Goal: Task Accomplishment & Management: Complete application form

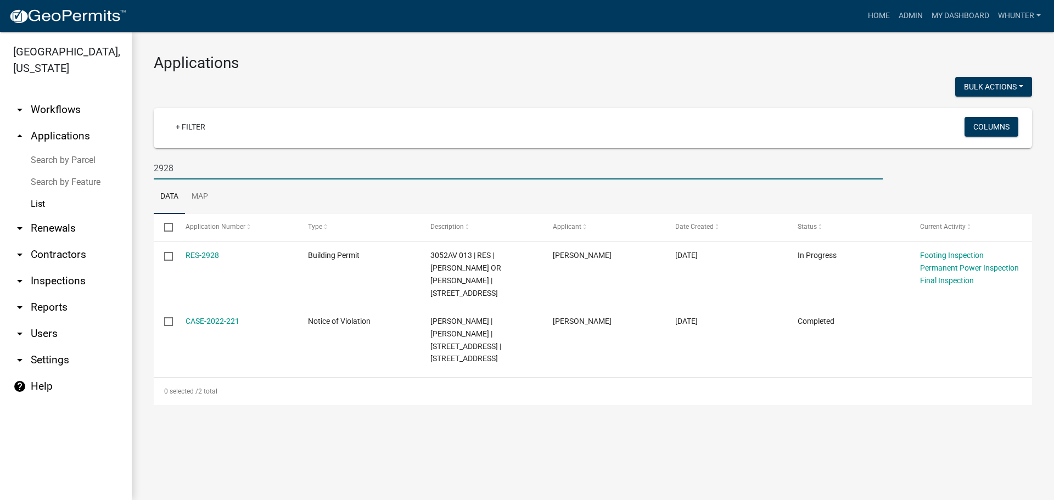
drag, startPoint x: 199, startPoint y: 161, endPoint x: 87, endPoint y: 159, distance: 111.4
click at [87, 160] on div "[GEOGRAPHIC_DATA], [US_STATE] arrow_drop_down Workflows List arrow_drop_up Appl…" at bounding box center [527, 266] width 1054 height 468
type input "3"
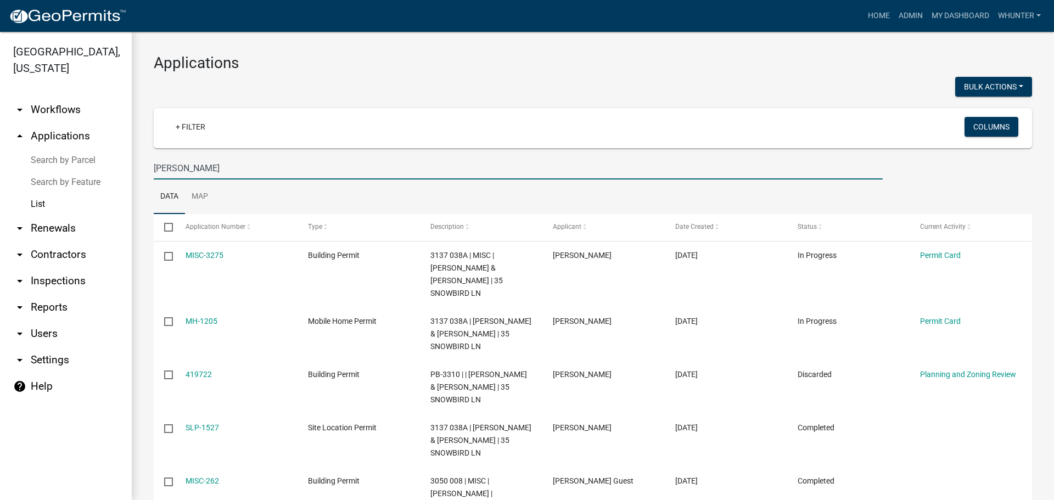
drag, startPoint x: 179, startPoint y: 160, endPoint x: 182, endPoint y: 167, distance: 7.6
click at [181, 162] on input "[PERSON_NAME]" at bounding box center [518, 168] width 729 height 22
drag, startPoint x: 187, startPoint y: 172, endPoint x: 98, endPoint y: 165, distance: 89.2
click at [108, 166] on div "[GEOGRAPHIC_DATA], [US_STATE] arrow_drop_down Workflows List arrow_drop_up Appl…" at bounding box center [527, 266] width 1054 height 468
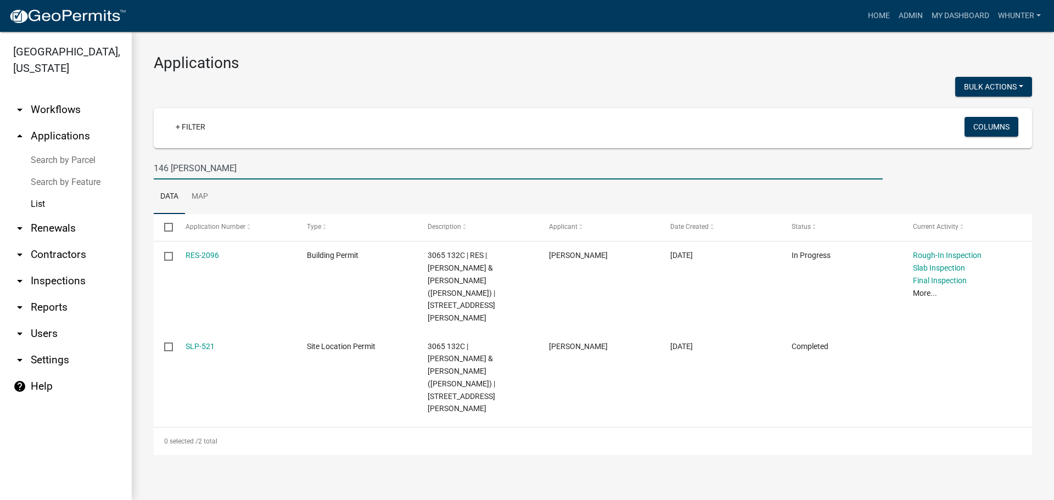
type input "146 [PERSON_NAME]"
click at [872, 11] on link "Home" at bounding box center [878, 15] width 31 height 21
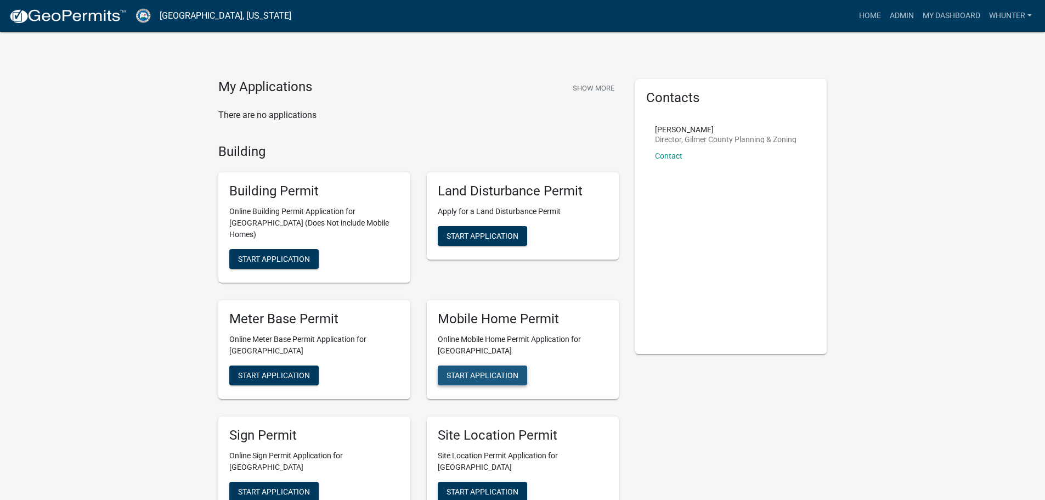
click at [479, 370] on button "Start Application" at bounding box center [482, 375] width 89 height 20
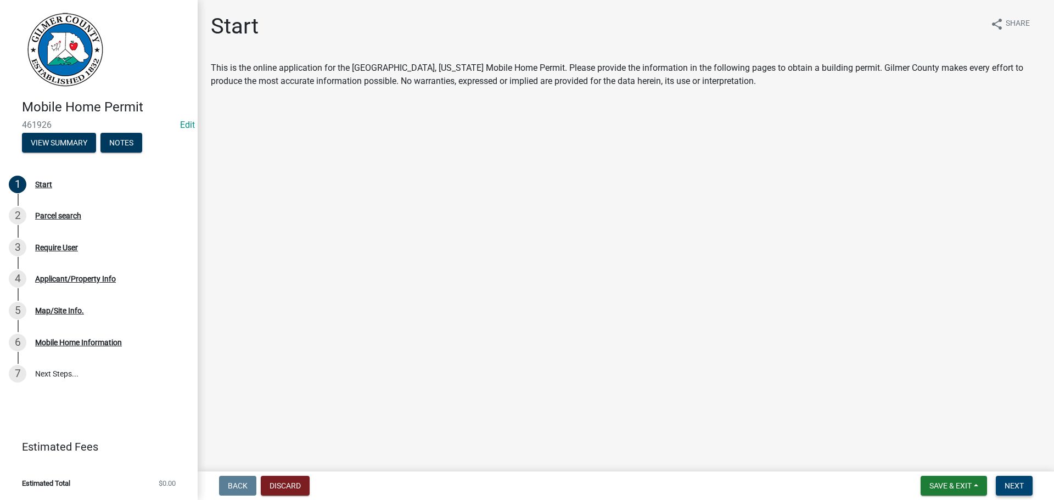
click at [1029, 486] on button "Next" at bounding box center [1013, 486] width 37 height 20
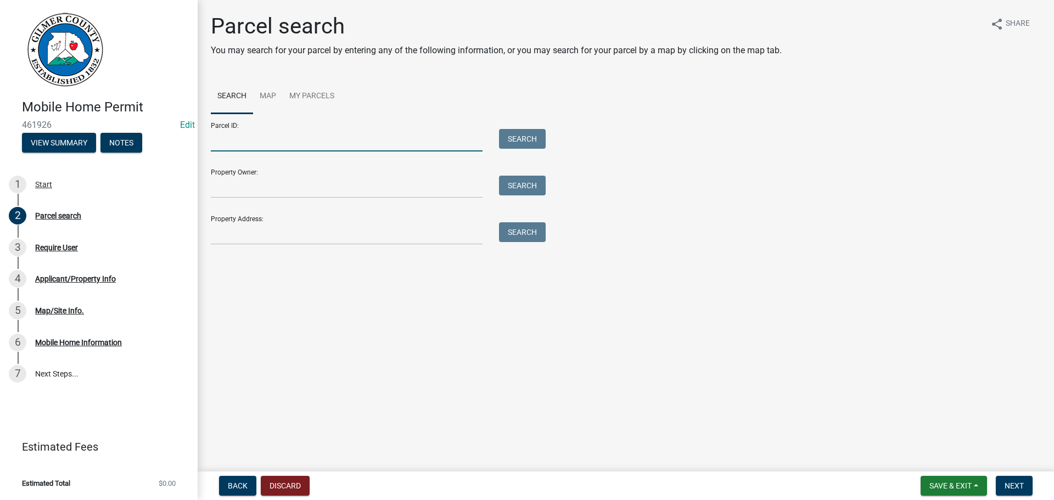
click at [274, 136] on input "Parcel ID:" at bounding box center [347, 140] width 272 height 22
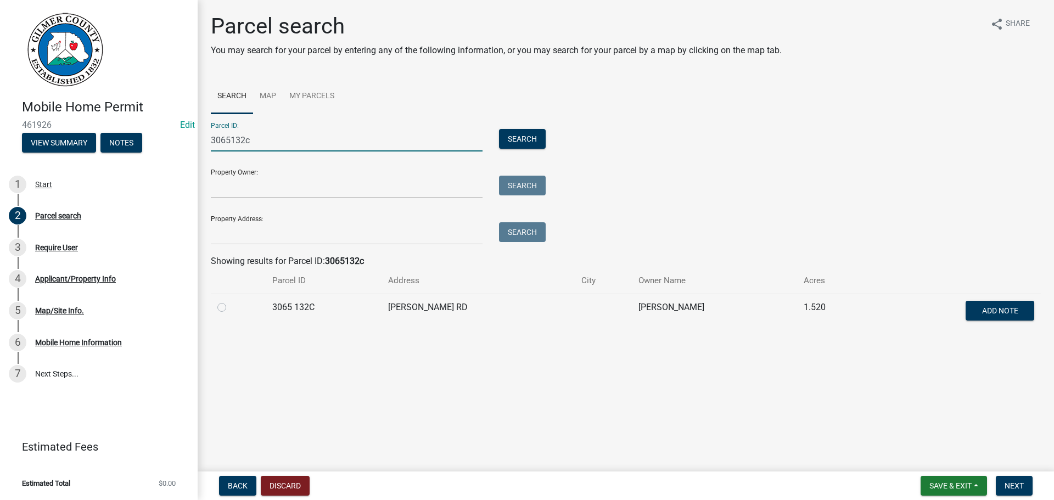
type input "3065132c"
click at [210, 307] on div "Parcel search You may search for your parcel by entering any of the following i…" at bounding box center [625, 176] width 846 height 327
click at [230, 301] on label at bounding box center [230, 301] width 0 height 0
click at [230, 307] on 132C "radio" at bounding box center [233, 304] width 7 height 7
radio 132C "true"
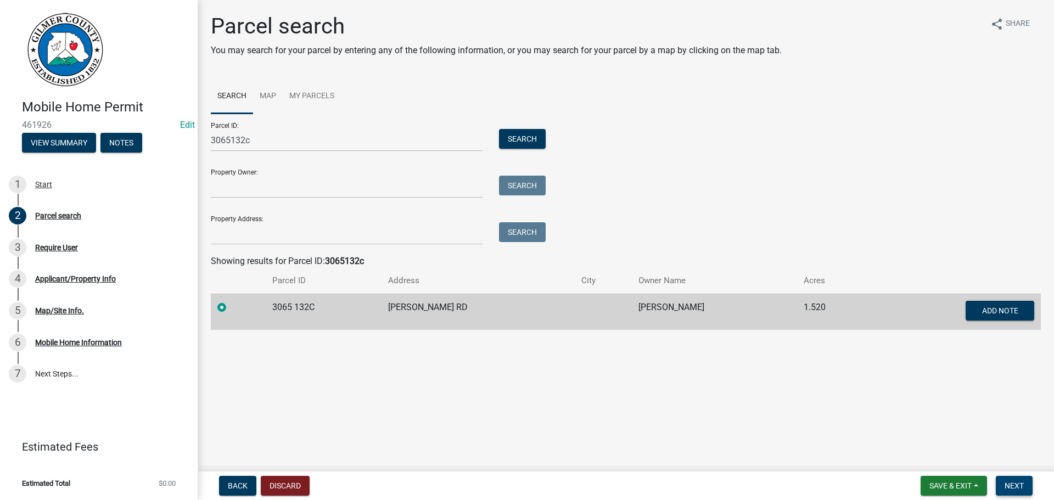
click at [1016, 485] on span "Next" at bounding box center [1013, 485] width 19 height 9
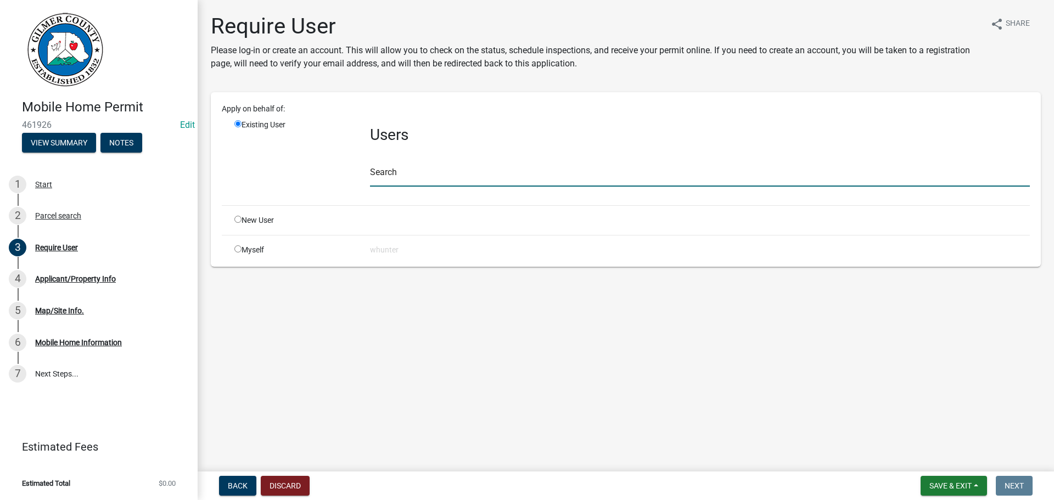
click at [447, 178] on input "text" at bounding box center [700, 175] width 660 height 22
click at [485, 170] on input "text" at bounding box center [700, 175] width 660 height 22
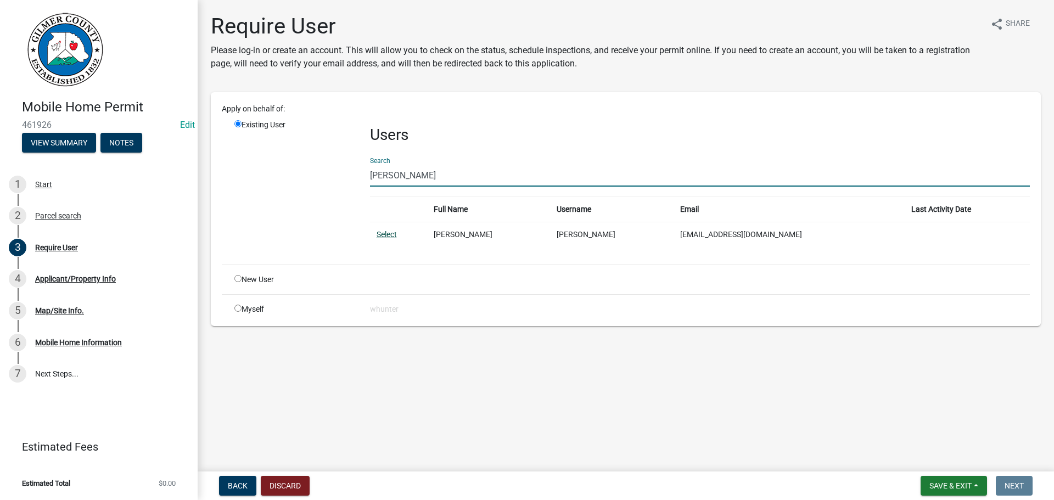
type input "[PERSON_NAME]"
click at [392, 235] on link "Select" at bounding box center [386, 234] width 20 height 9
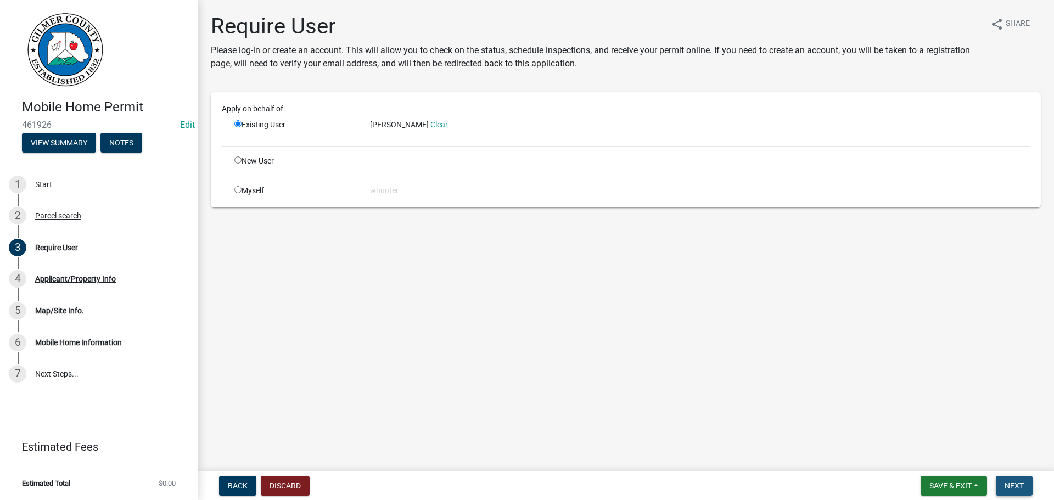
click at [1008, 480] on button "Next" at bounding box center [1013, 486] width 37 height 20
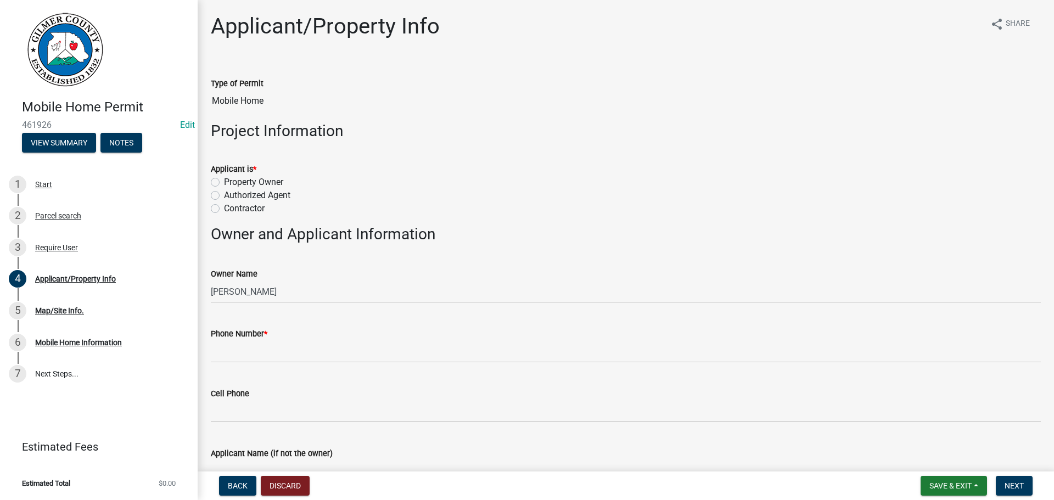
click at [243, 171] on label "Applicant is *" at bounding box center [234, 170] width 46 height 8
click at [247, 183] on label "Property Owner" at bounding box center [253, 182] width 59 height 13
click at [231, 183] on input "Property Owner" at bounding box center [227, 179] width 7 height 7
radio input "true"
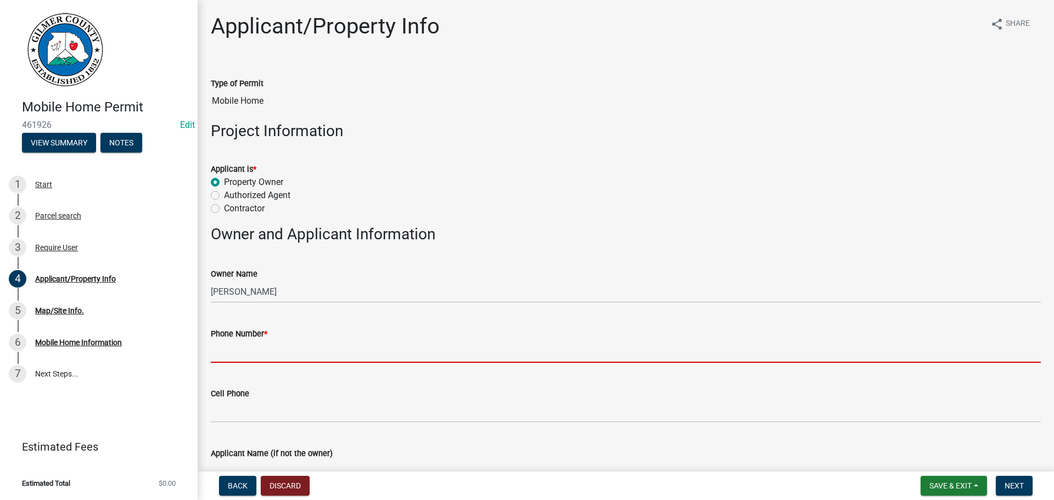
click at [266, 346] on input "Phone Number *" at bounding box center [626, 351] width 830 height 22
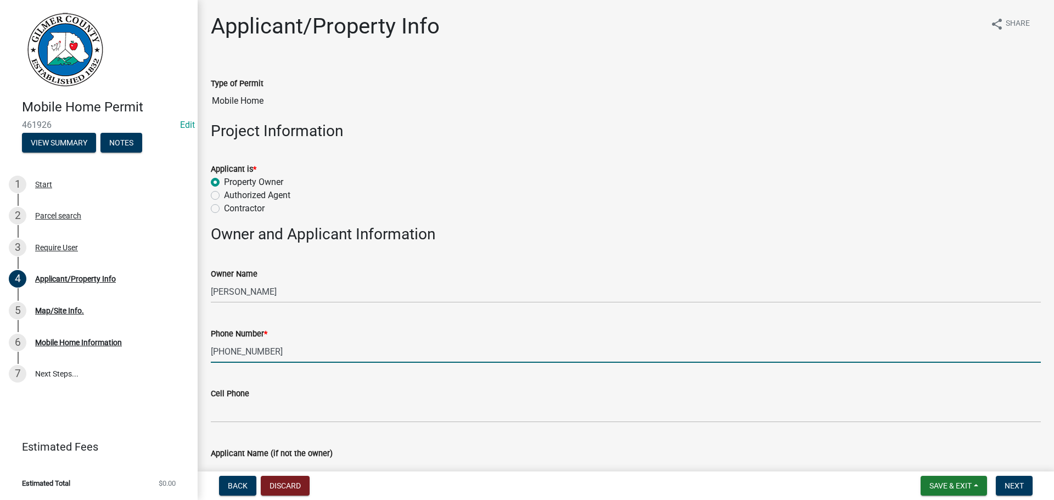
type input "[PHONE_NUMBER]"
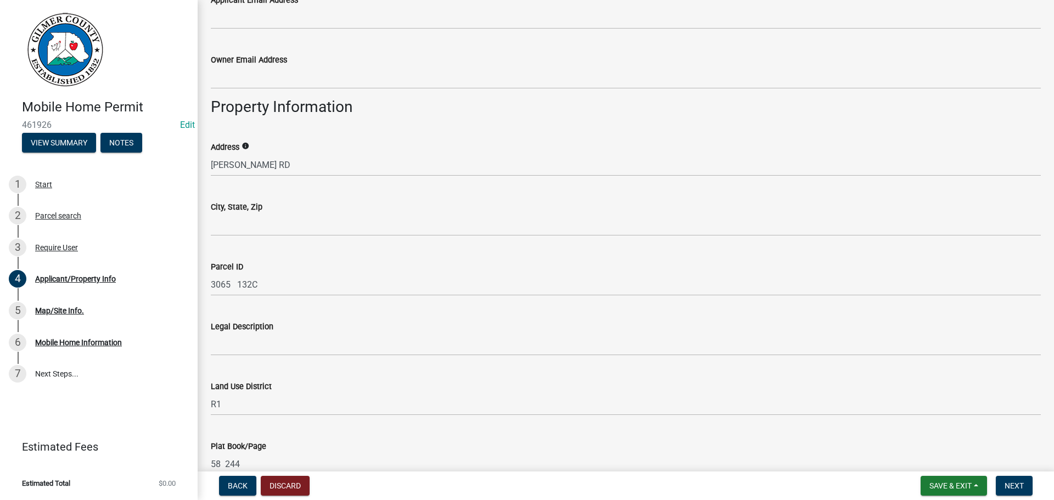
scroll to position [494, 0]
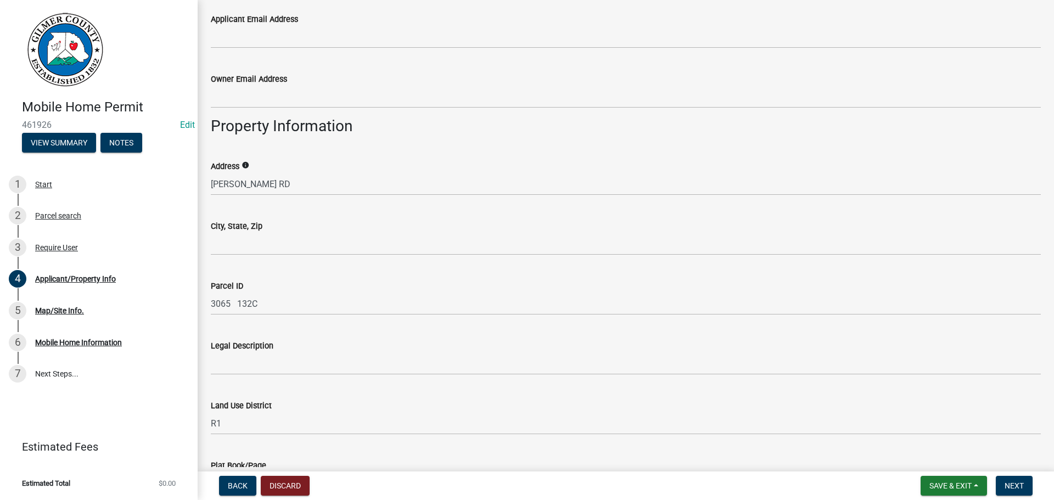
click at [212, 182] on div "Address info [PERSON_NAME][GEOGRAPHIC_DATA]" at bounding box center [625, 169] width 846 height 51
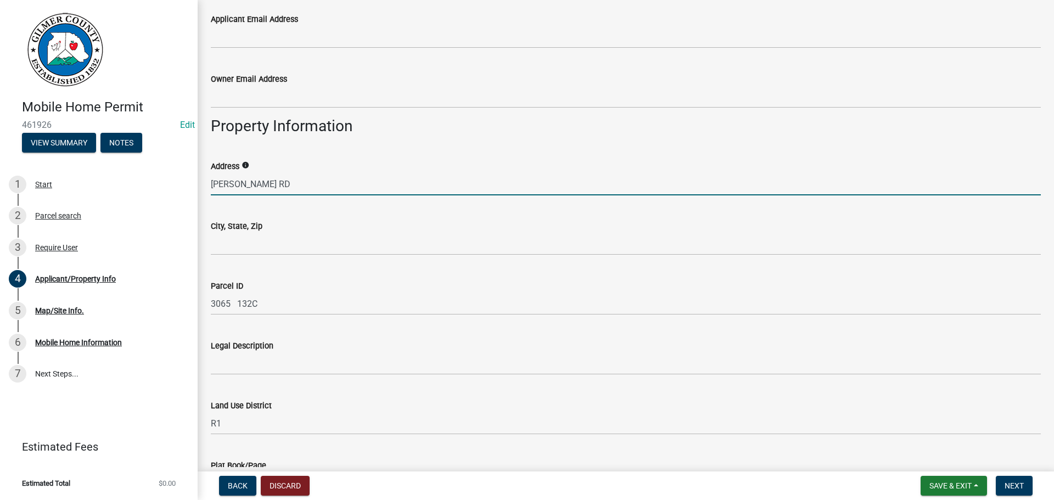
click at [215, 182] on input "[PERSON_NAME] RD" at bounding box center [626, 184] width 830 height 22
type input "[STREET_ADDRESS][PERSON_NAME]"
click at [354, 260] on wm-data-entity-input "City, State, Zip" at bounding box center [626, 234] width 830 height 60
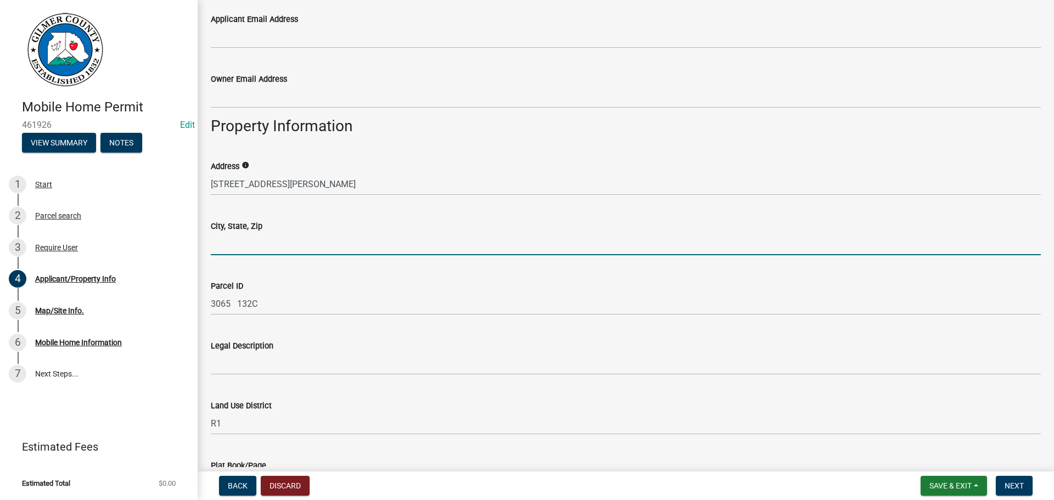
click at [338, 241] on input "City, State, Zip" at bounding box center [626, 244] width 830 height 22
type input "e"
type input "ELLIJAY, GA 30540"
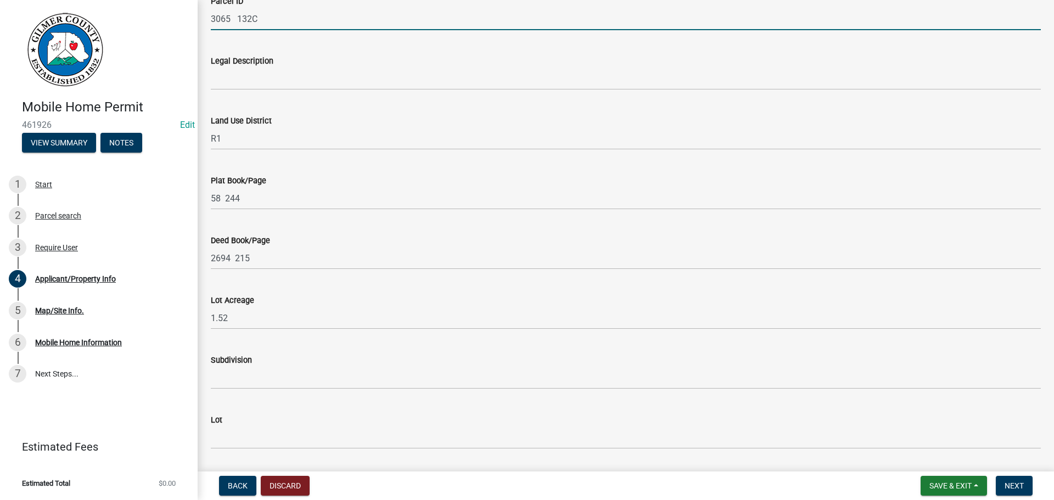
scroll to position [961, 0]
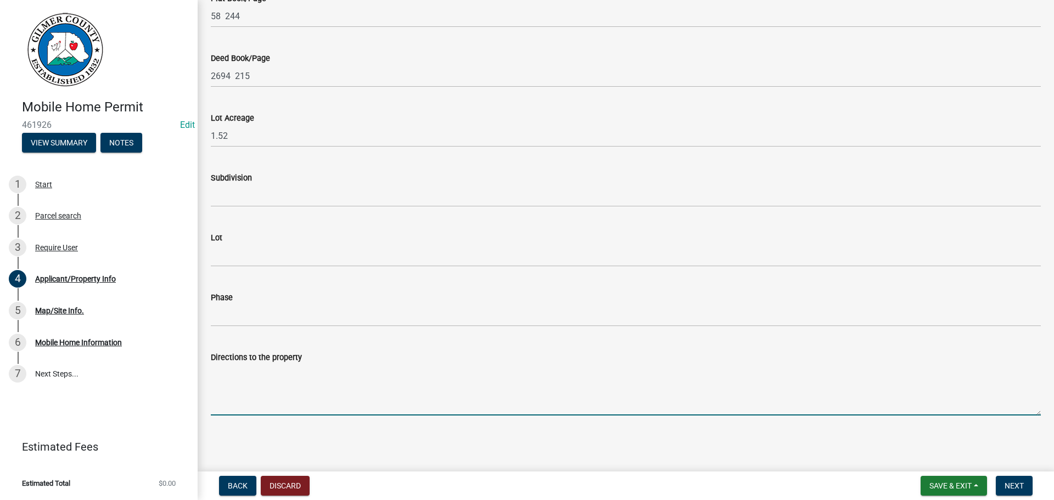
click at [477, 407] on textarea "Directions to the property" at bounding box center [626, 390] width 830 height 52
click at [344, 369] on textarea "[STREET_ADDRESS][PERSON_NAME]" at bounding box center [626, 390] width 830 height 52
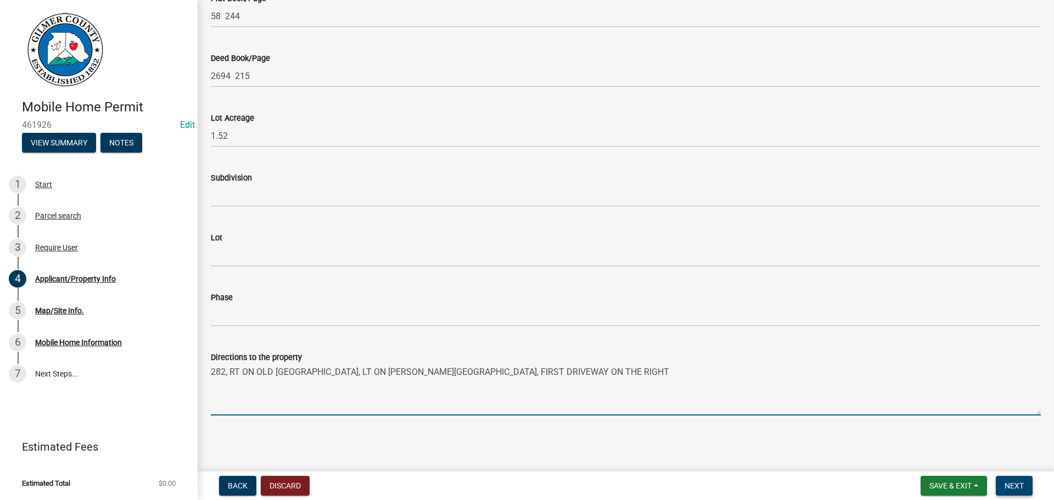
type textarea "282, RT ON OLD [GEOGRAPHIC_DATA], LT ON [PERSON_NAME][GEOGRAPHIC_DATA], FIRST D…"
click at [1004, 493] on button "Next" at bounding box center [1013, 486] width 37 height 20
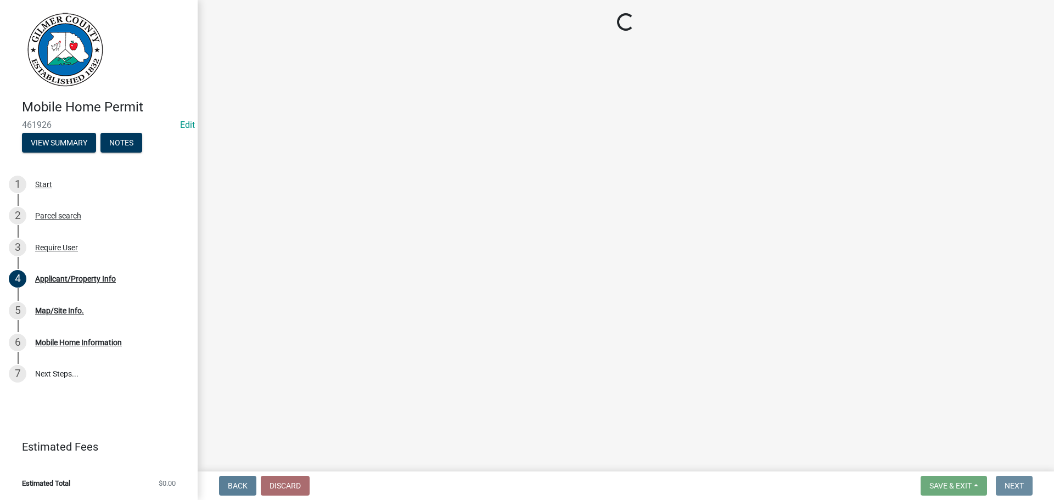
scroll to position [0, 0]
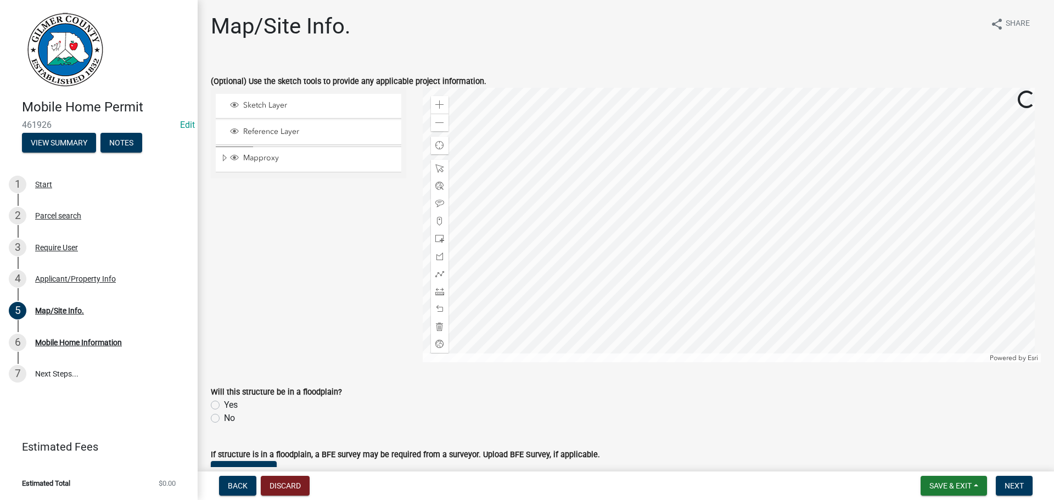
click at [222, 418] on div "No" at bounding box center [626, 418] width 830 height 13
click at [227, 418] on label "No" at bounding box center [229, 418] width 11 height 13
click at [227, 418] on input "No" at bounding box center [227, 415] width 7 height 7
radio input "true"
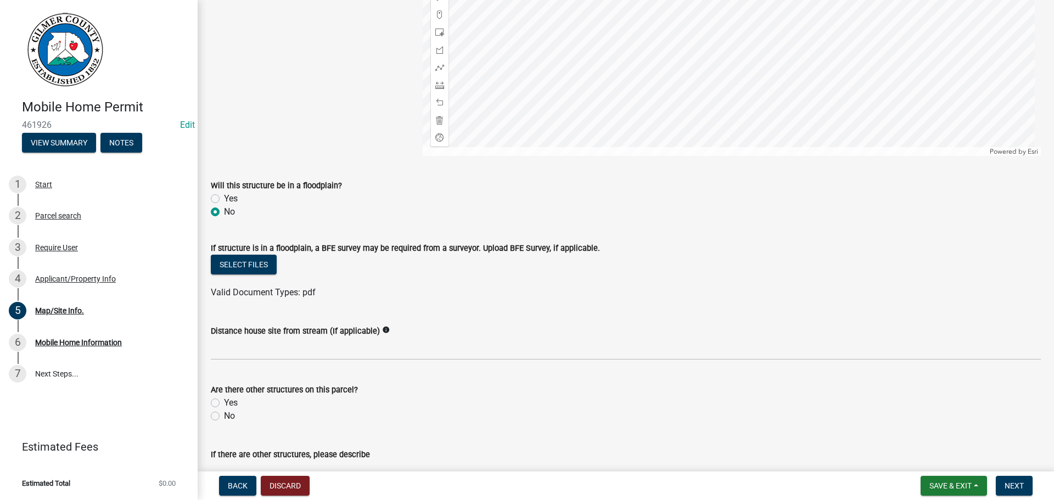
scroll to position [220, 0]
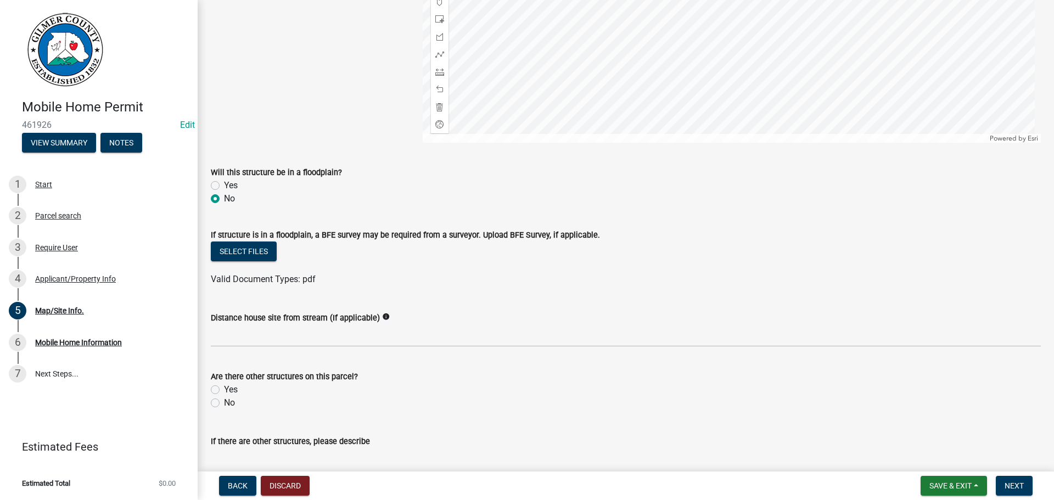
click at [230, 411] on wm-data-entity-input "Are there other structures on this parcel? Yes No" at bounding box center [626, 388] width 830 height 63
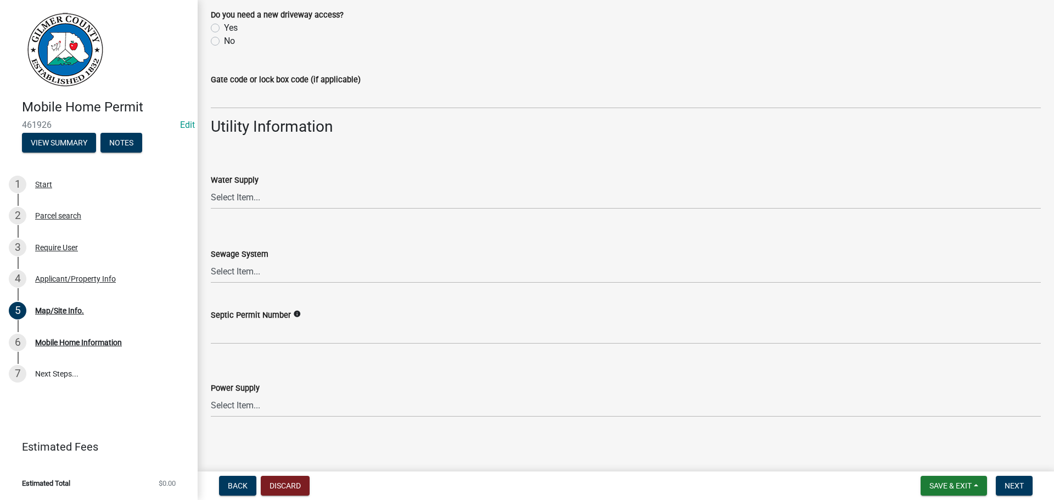
scroll to position [831, 0]
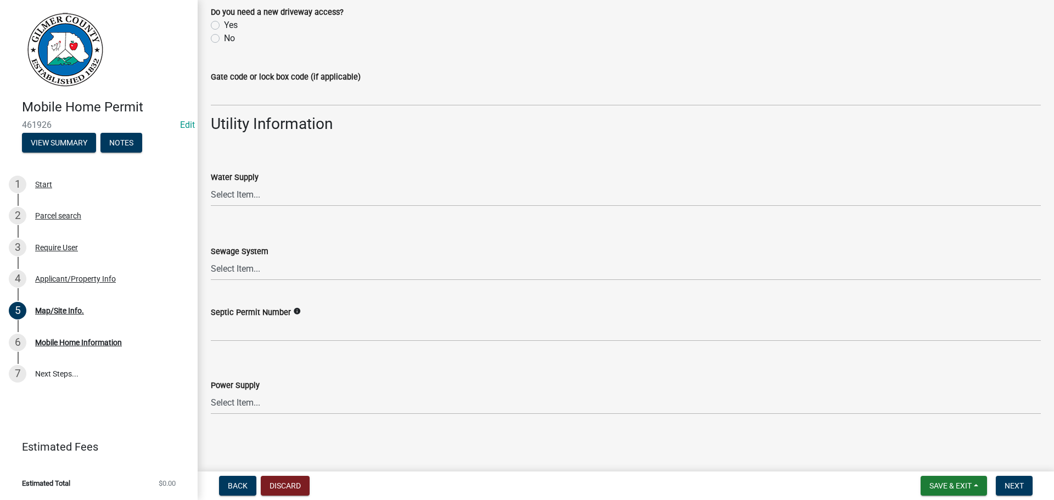
click at [265, 415] on wm-data-entity-input "Power Supply Select Item... Amicalola EMC [GEOGRAPHIC_DATA] EMC Tri-State Power…" at bounding box center [626, 387] width 830 height 74
click at [257, 406] on select "Select Item... Amicalola EMC [GEOGRAPHIC_DATA] EMC Tri-State Power [US_STATE] P…" at bounding box center [626, 403] width 830 height 22
click at [211, 392] on select "Select Item... Amicalola EMC [GEOGRAPHIC_DATA] EMC Tri-State Power [US_STATE] P…" at bounding box center [626, 403] width 830 height 22
select select "c9feaa94-b03b-4165-97cf-90fdf63947c5"
click at [1016, 486] on span "Next" at bounding box center [1013, 485] width 19 height 9
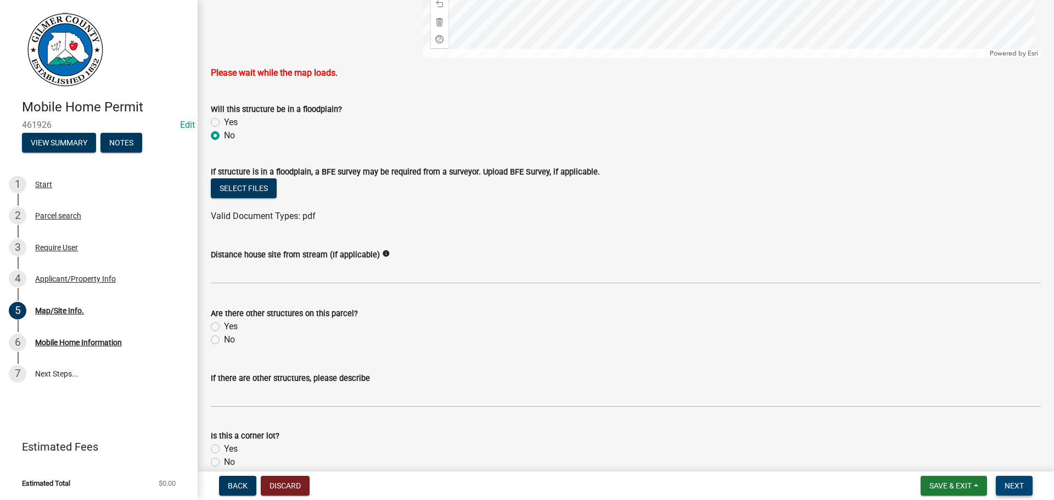
scroll to position [85, 0]
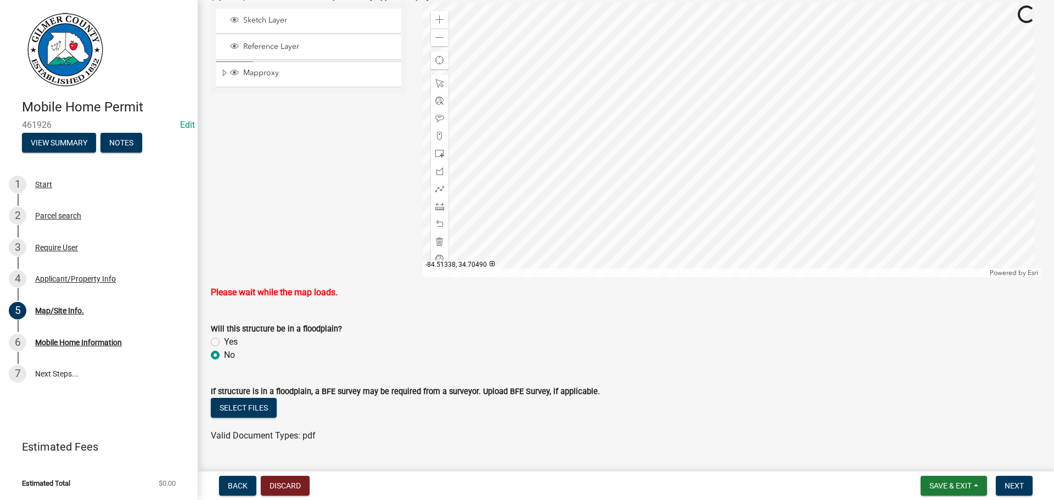
click at [275, 82] on div "Mapproxy" at bounding box center [308, 73] width 185 height 25
click at [269, 72] on span "Mapproxy" at bounding box center [318, 73] width 157 height 10
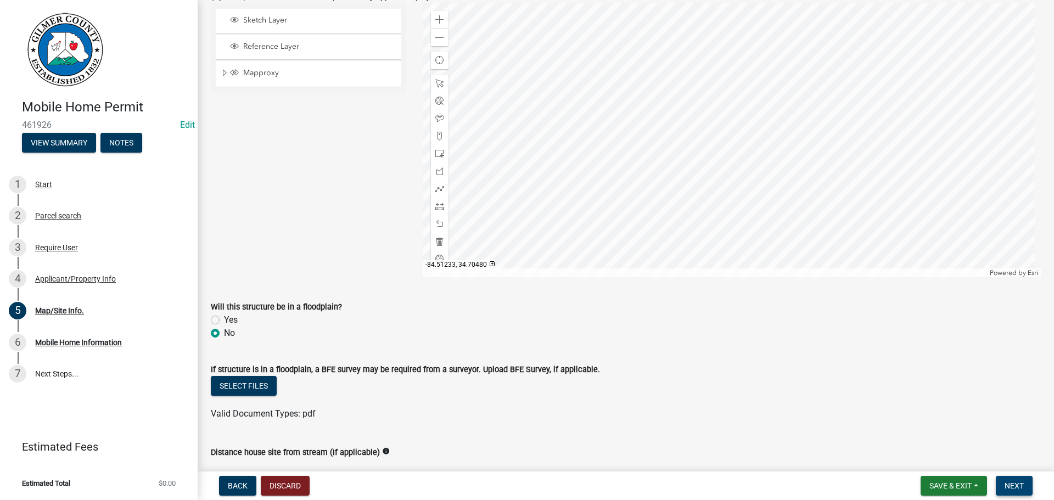
click at [1008, 489] on span "Next" at bounding box center [1013, 485] width 19 height 9
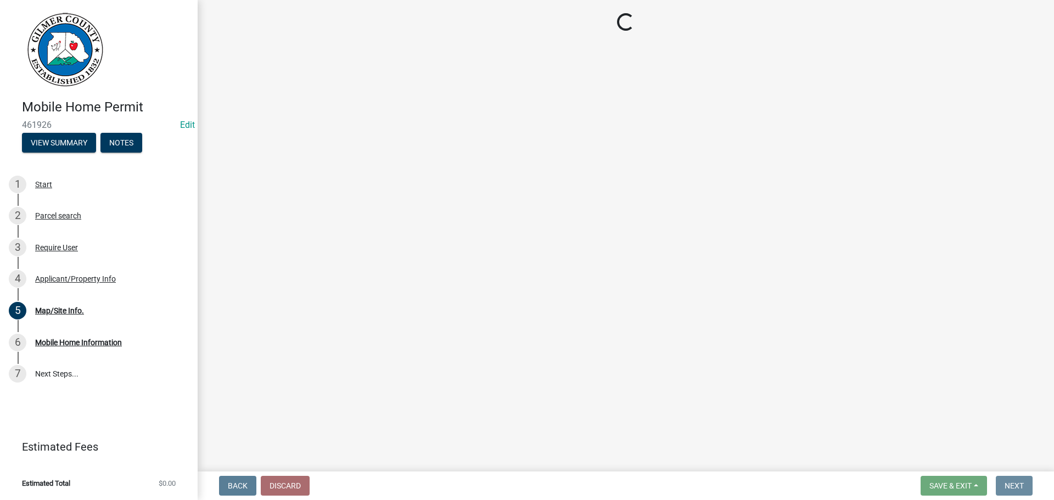
scroll to position [0, 0]
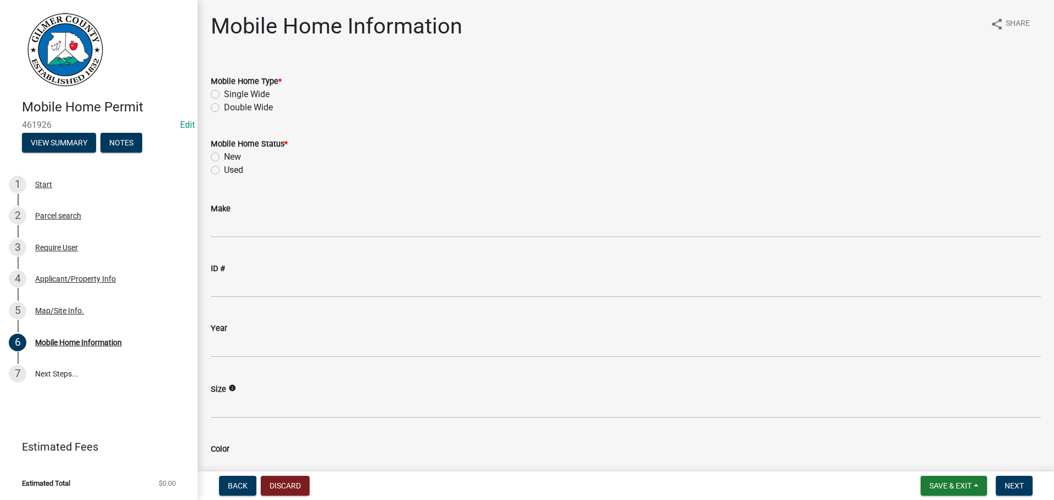
click at [239, 114] on label "Double Wide" at bounding box center [248, 107] width 49 height 13
click at [231, 108] on input "Double Wide" at bounding box center [227, 104] width 7 height 7
radio input "true"
click at [240, 106] on label "Double Wide" at bounding box center [248, 107] width 49 height 13
click at [231, 106] on input "Double Wide" at bounding box center [227, 104] width 7 height 7
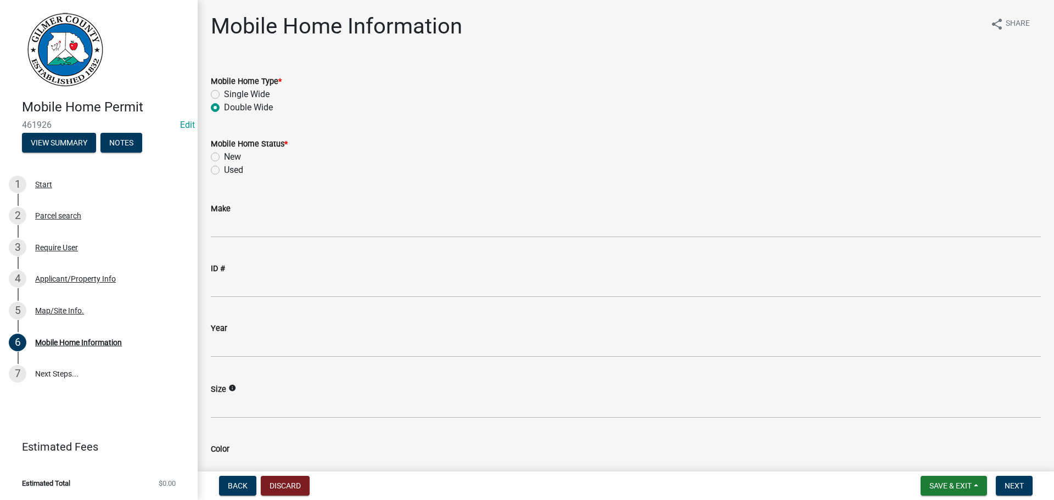
click at [224, 155] on label "New" at bounding box center [232, 156] width 17 height 13
click at [224, 155] on input "New" at bounding box center [227, 153] width 7 height 7
radio input "true"
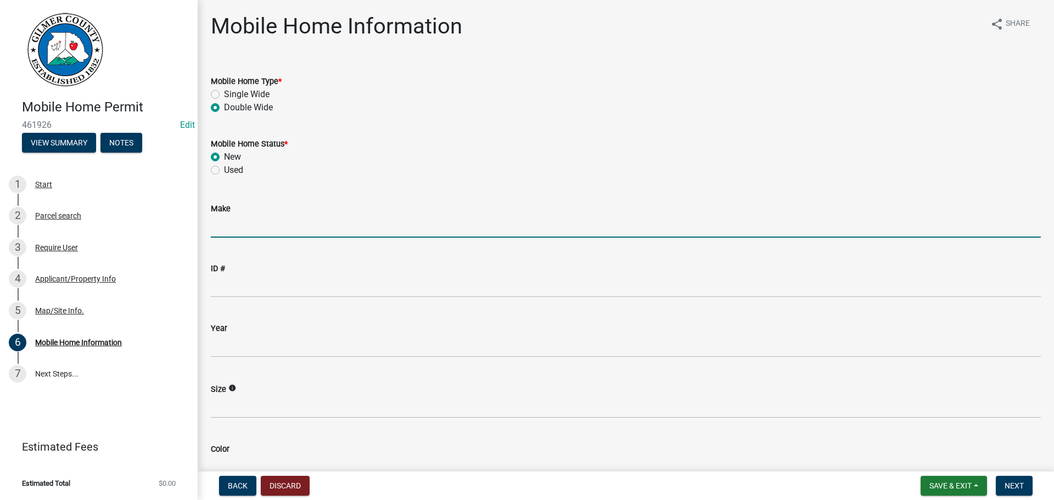
click at [243, 217] on input "Make" at bounding box center [626, 226] width 830 height 22
type input "[PERSON_NAME]"
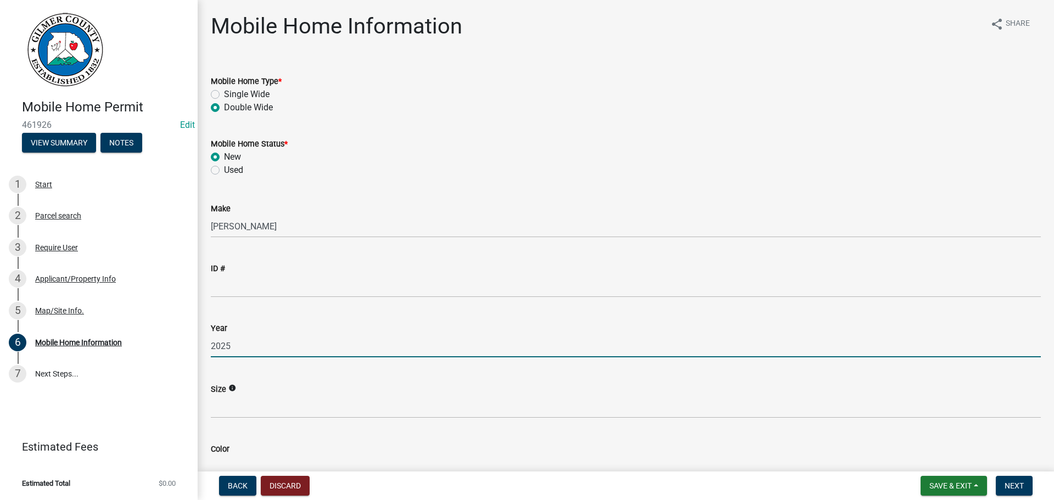
type input "2025"
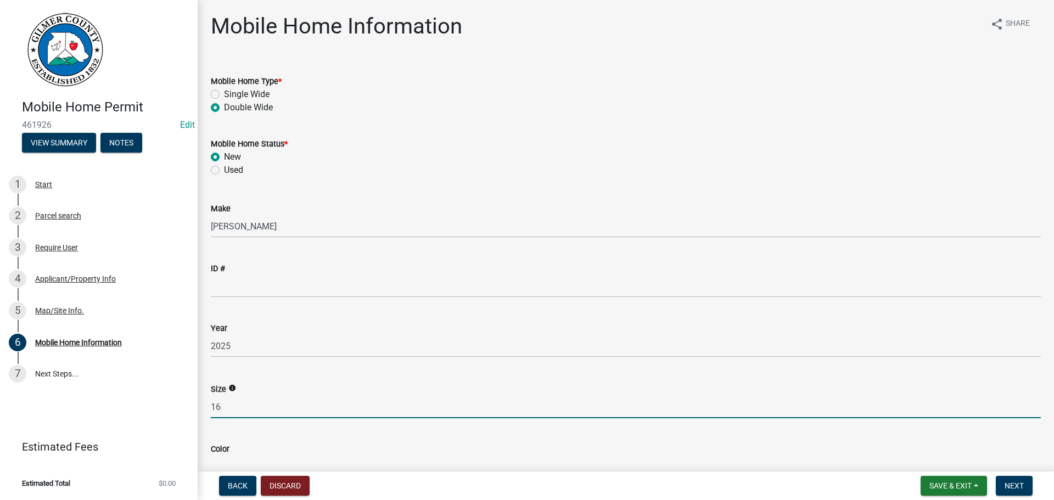
type input "1"
type input "66X32"
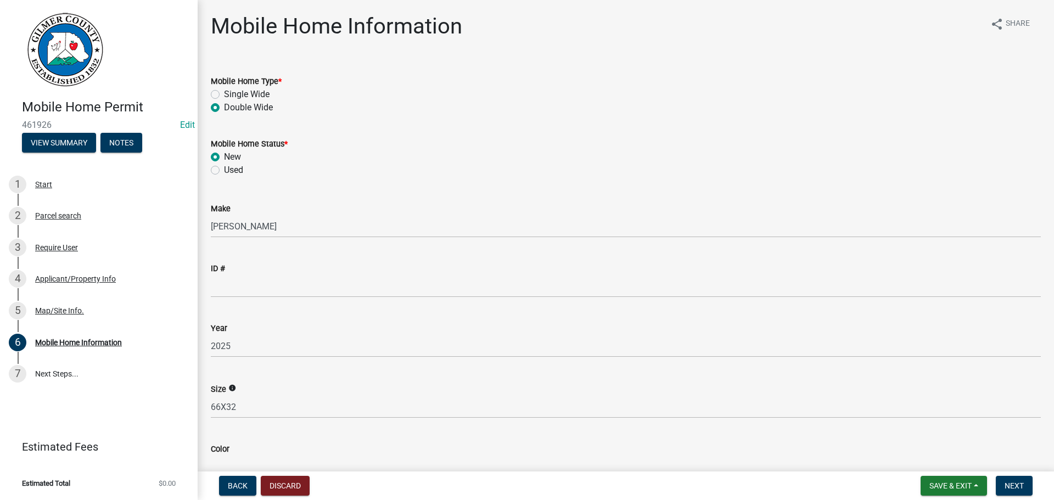
scroll to position [11, 0]
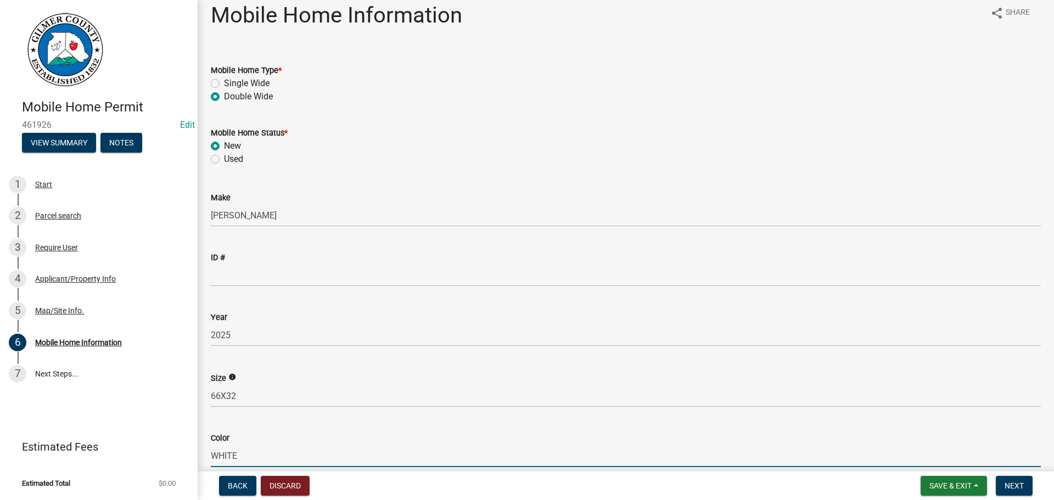
type input "WHITE"
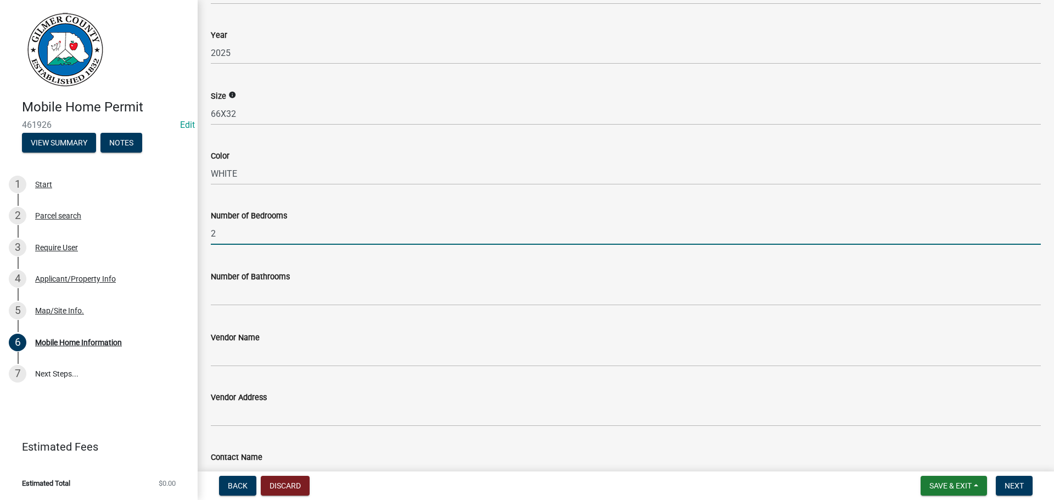
type input "2"
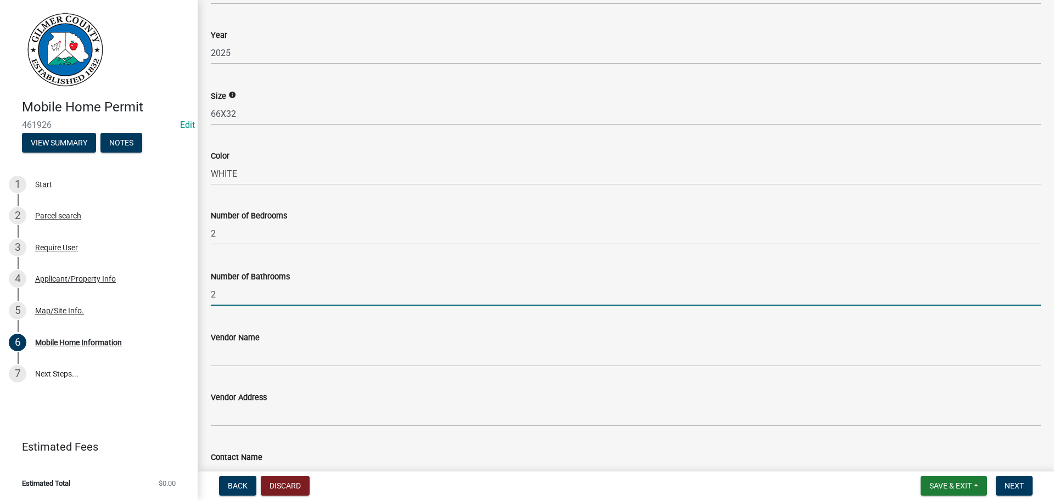
type input "2"
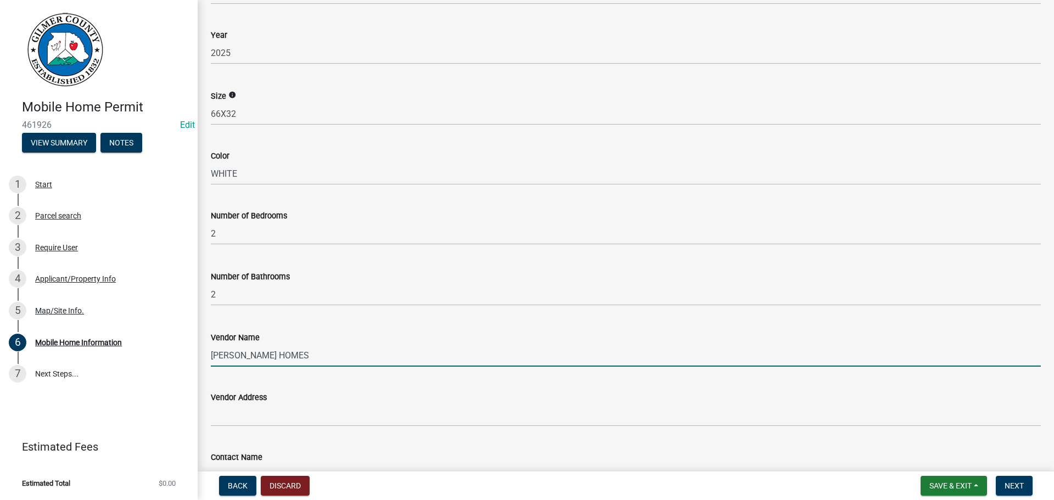
type input "[PERSON_NAME] HOMES"
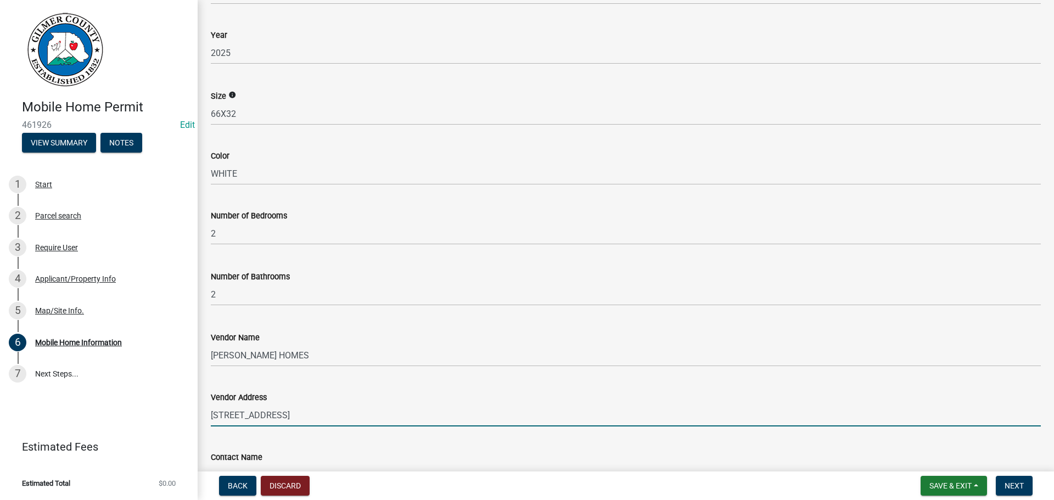
type input "[STREET_ADDRESS]"
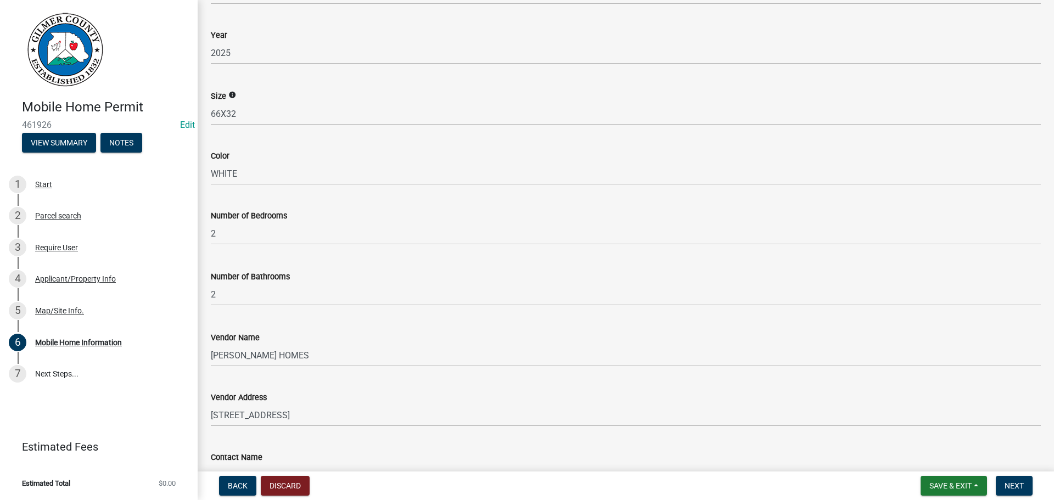
scroll to position [312, 0]
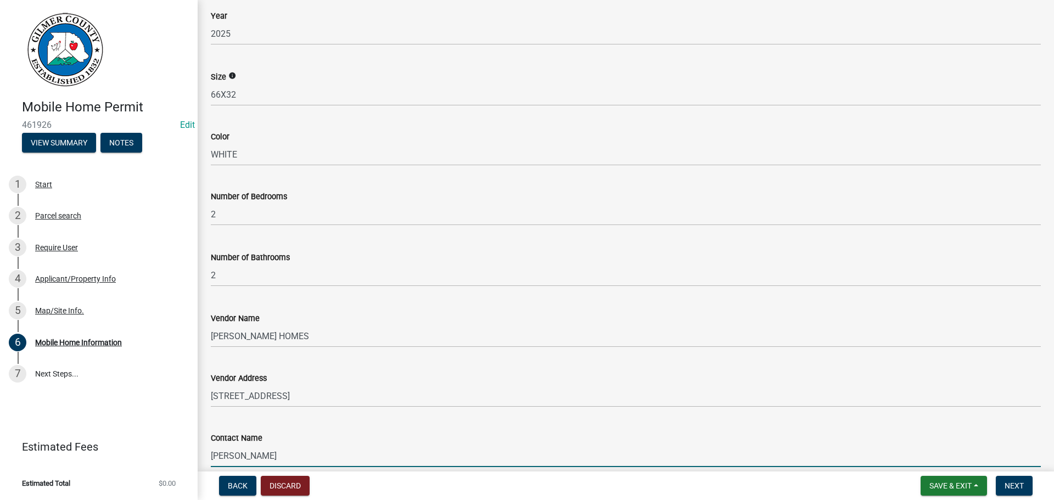
type input "[PERSON_NAME]"
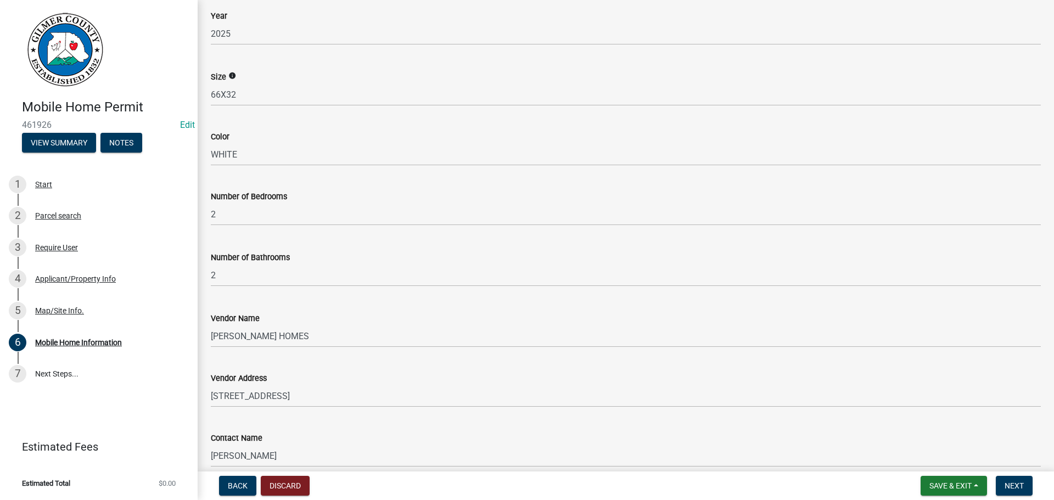
scroll to position [594, 0]
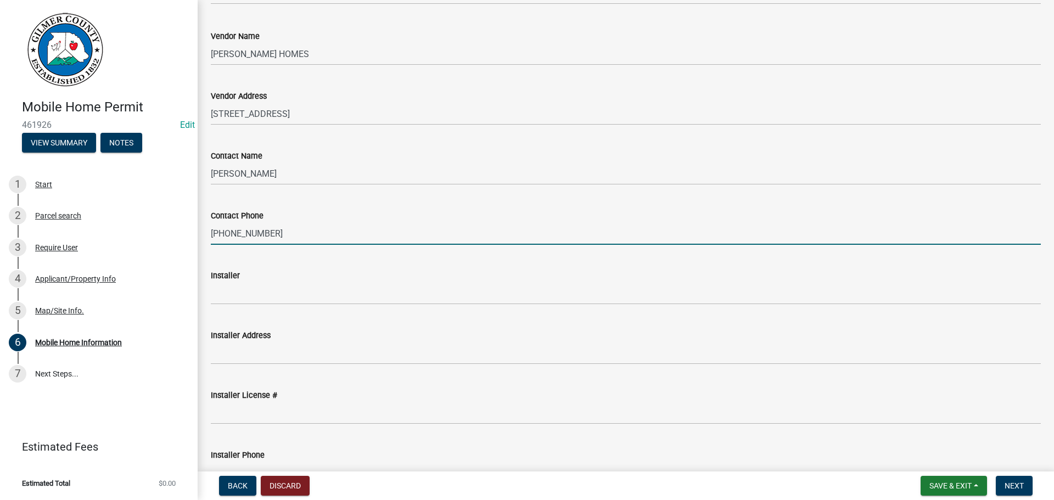
type input "[PHONE_NUMBER]"
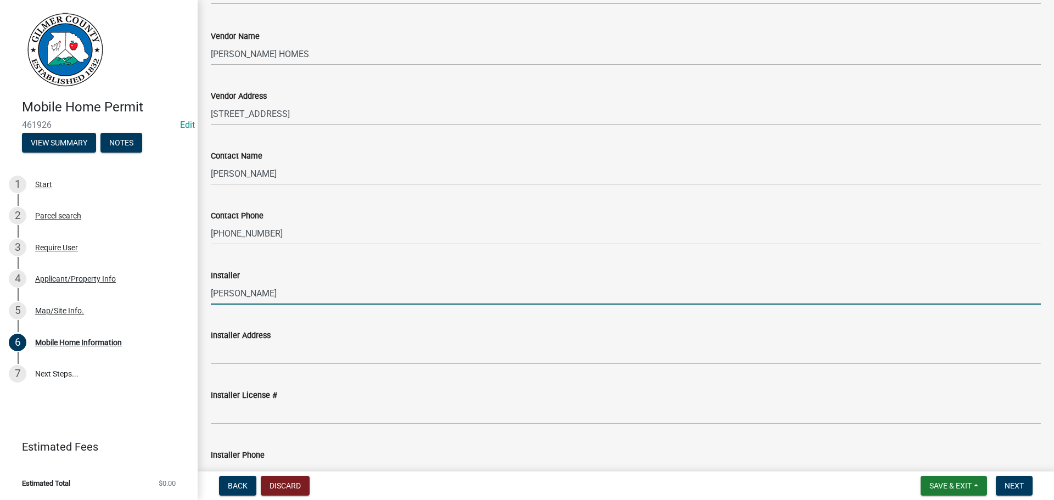
type input "[PERSON_NAME]"
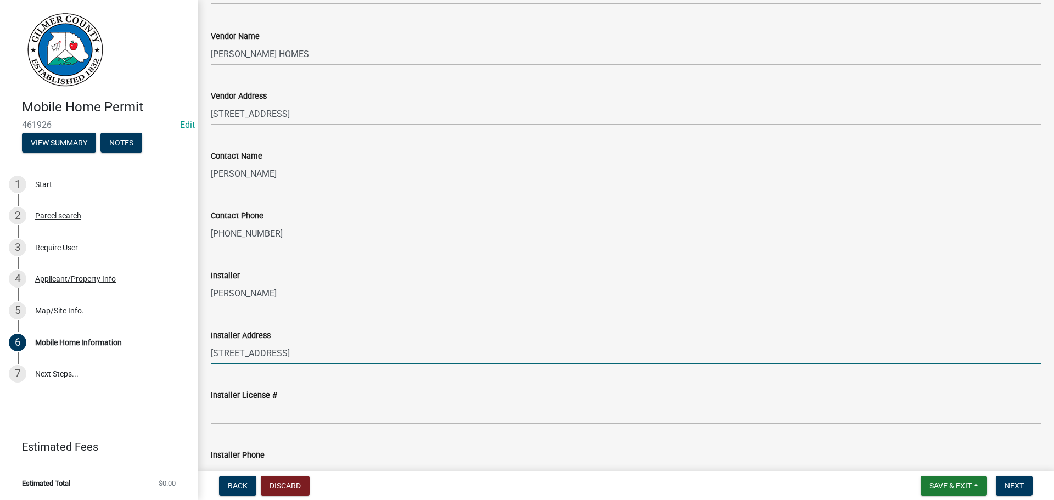
type input "[STREET_ADDRESS]"
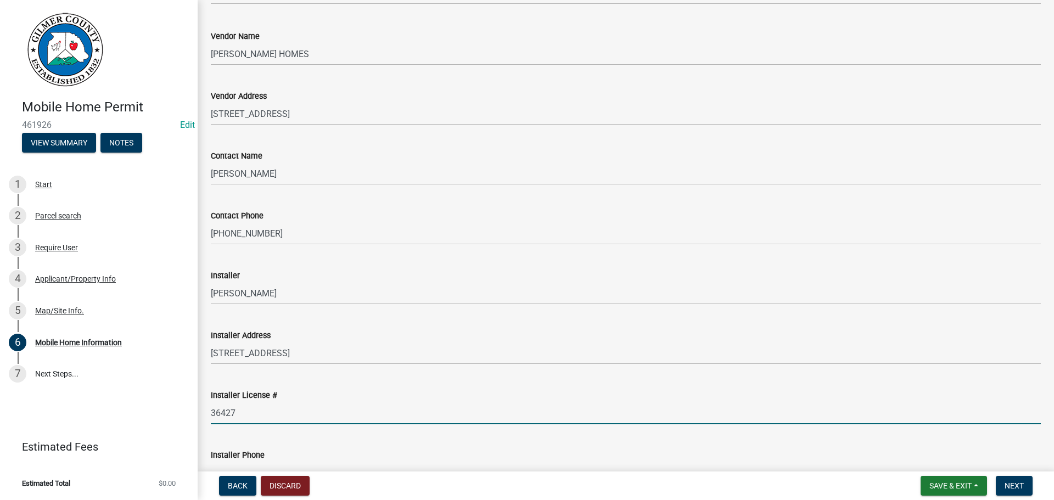
type input "36427"
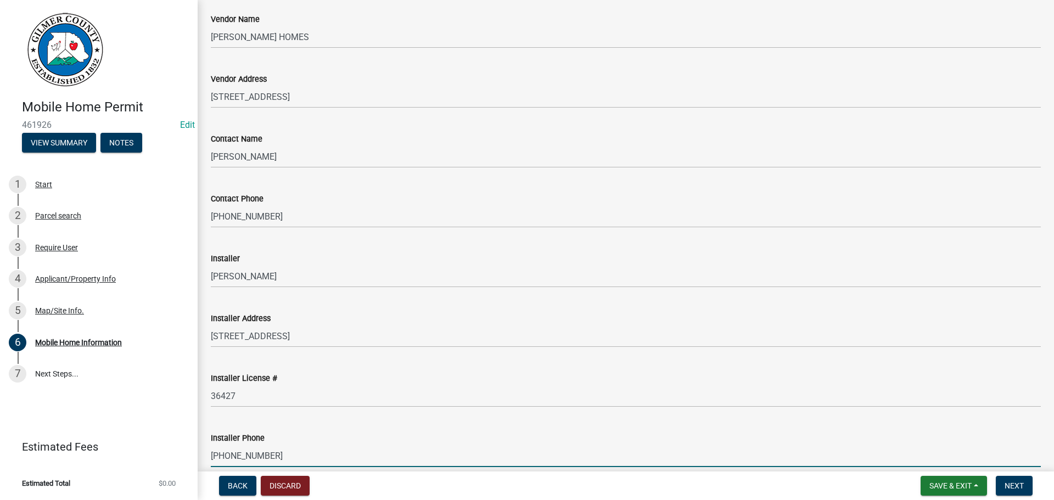
type input "[PHONE_NUMBER]"
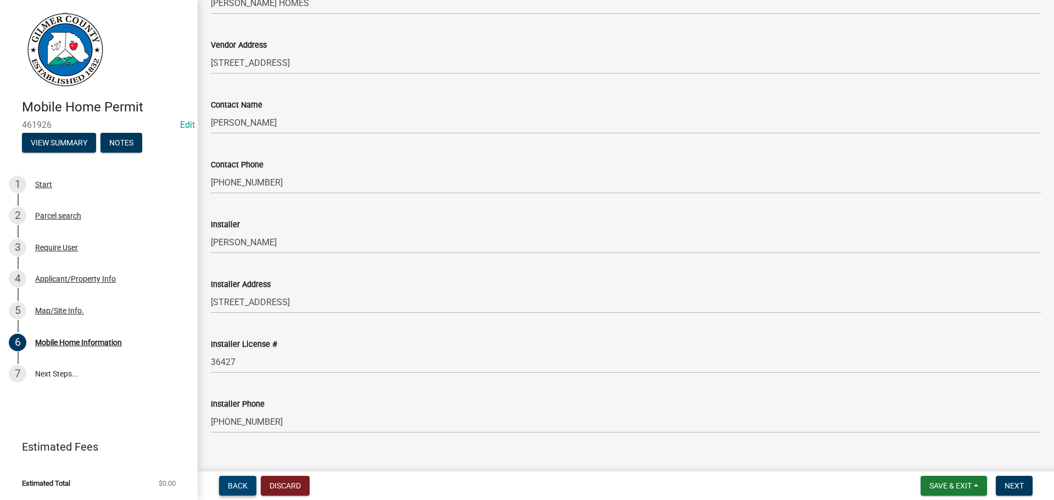
scroll to position [663, 0]
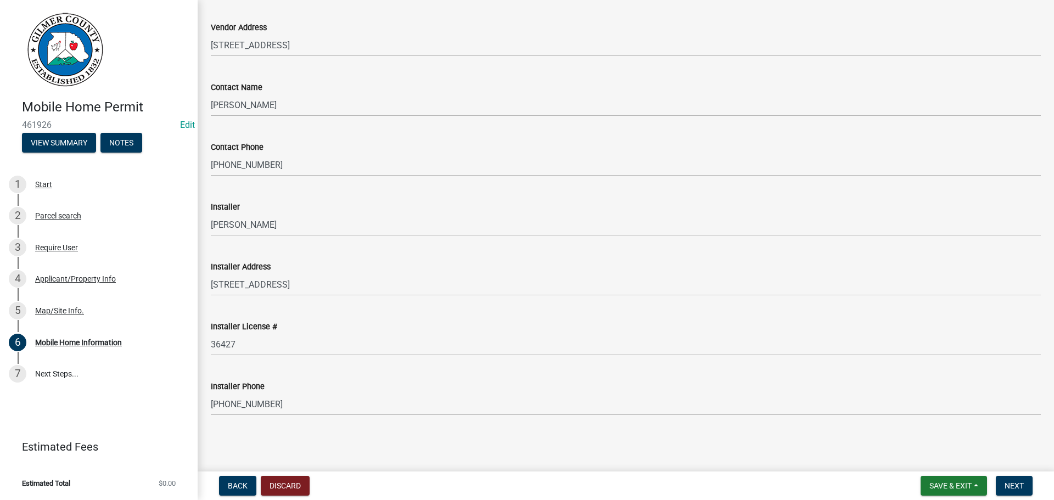
click at [1033, 484] on form "Save & Exit Save Save & Exit Next" at bounding box center [976, 486] width 121 height 20
click at [1024, 487] on button "Next" at bounding box center [1013, 486] width 37 height 20
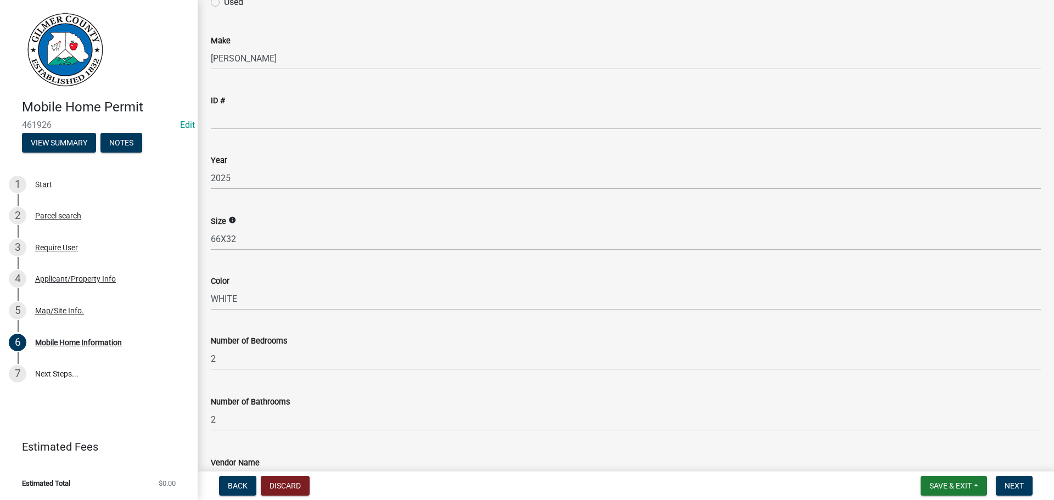
scroll to position [0, 0]
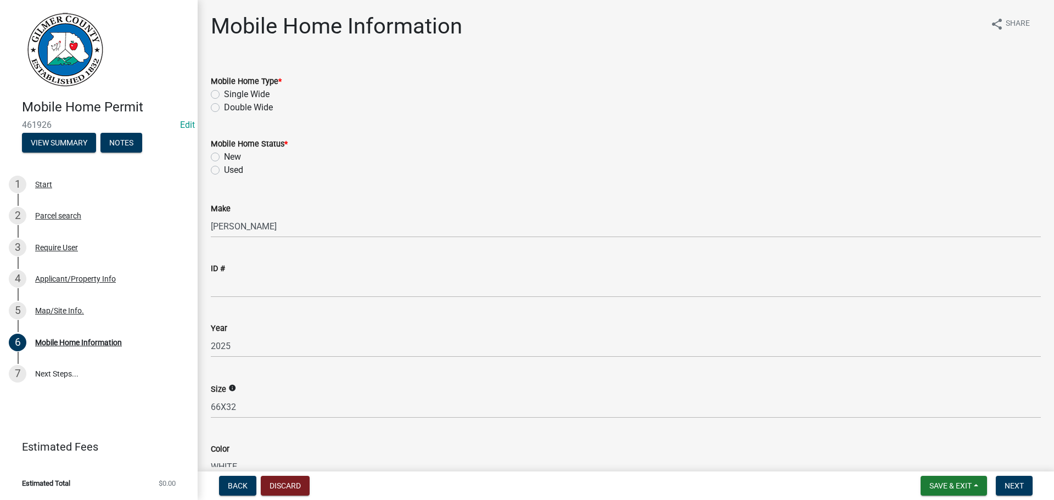
click at [224, 106] on label "Double Wide" at bounding box center [248, 107] width 49 height 13
click at [224, 106] on input "Double Wide" at bounding box center [227, 104] width 7 height 7
radio input "true"
click at [220, 169] on div "Used" at bounding box center [626, 170] width 830 height 13
click at [224, 156] on label "New" at bounding box center [232, 156] width 17 height 13
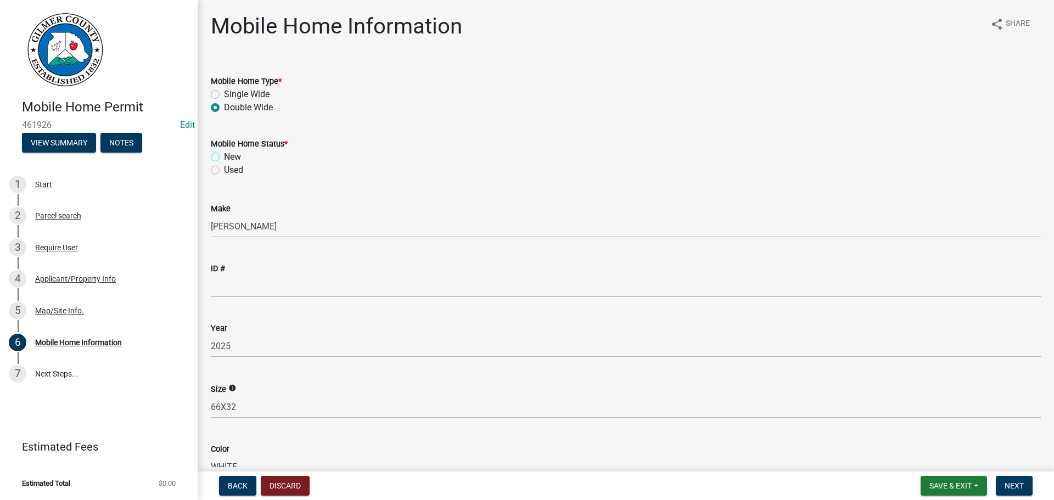
click at [224, 156] on input "New" at bounding box center [227, 153] width 7 height 7
radio input "true"
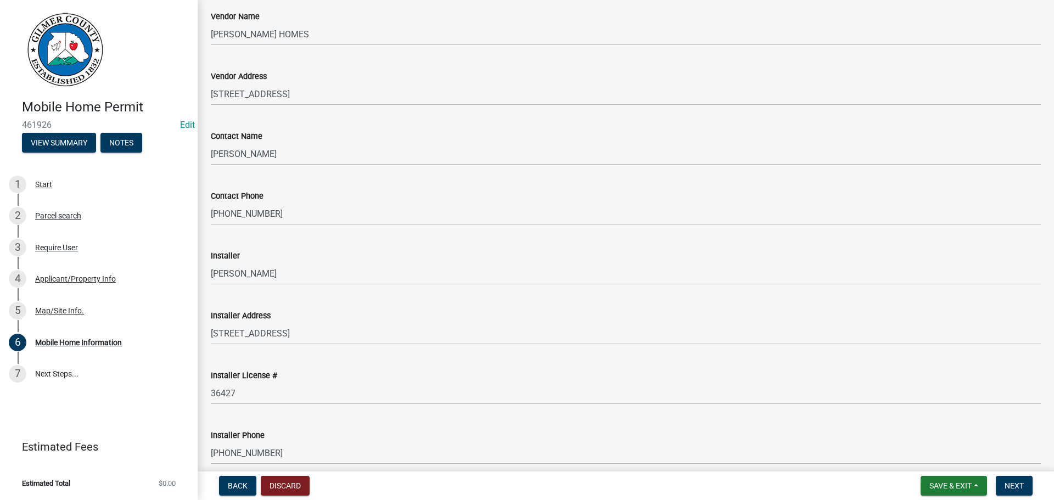
scroll to position [663, 0]
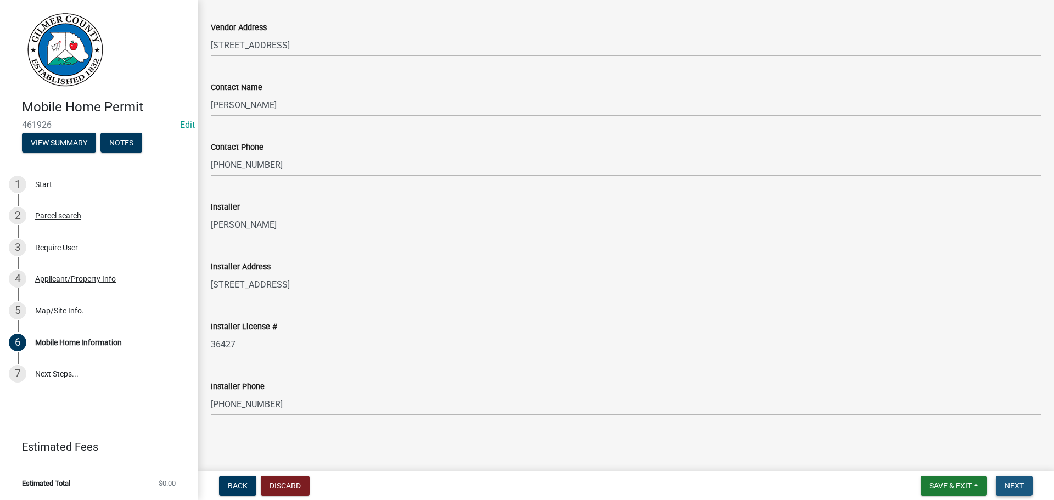
click at [1018, 483] on span "Next" at bounding box center [1013, 485] width 19 height 9
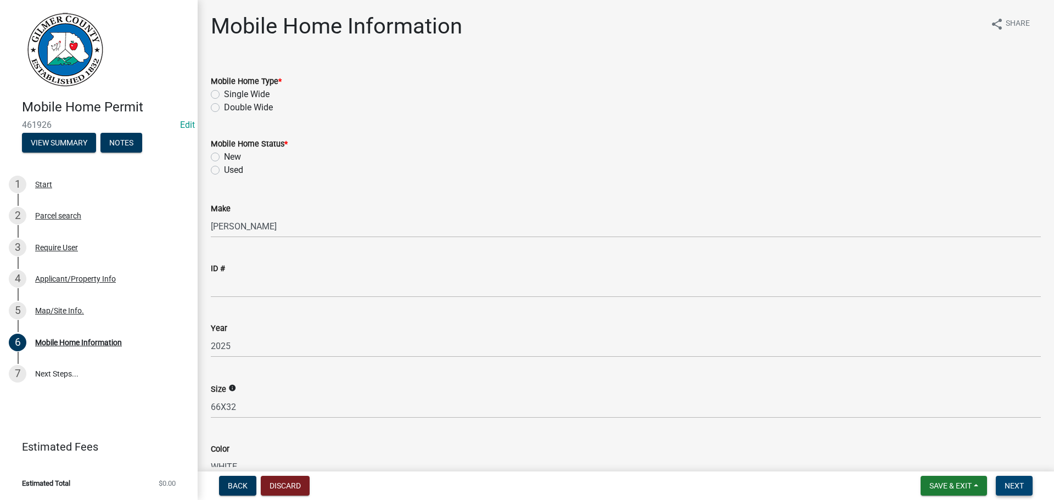
click at [1012, 487] on span "Next" at bounding box center [1013, 485] width 19 height 9
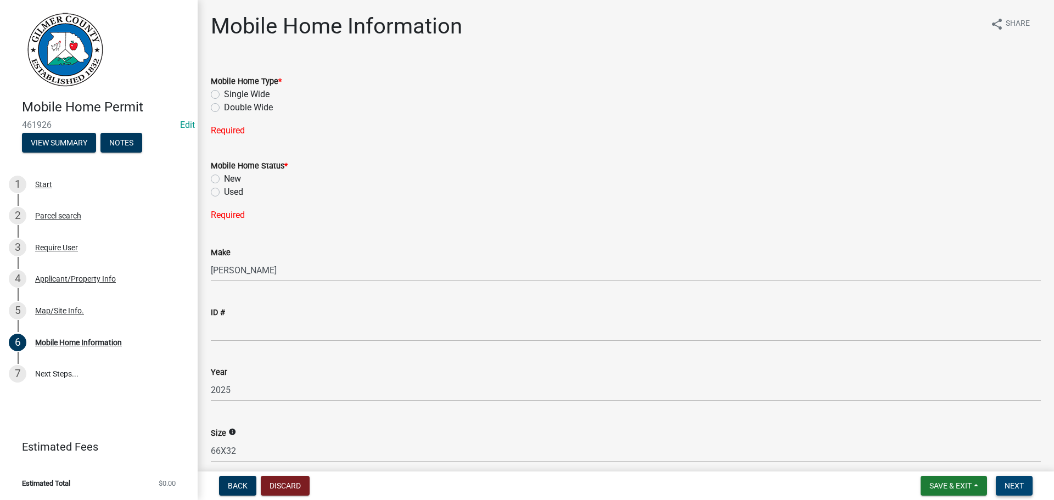
click at [1012, 488] on span "Next" at bounding box center [1013, 485] width 19 height 9
click at [260, 103] on label "Double Wide" at bounding box center [248, 107] width 49 height 13
click at [231, 103] on input "Double Wide" at bounding box center [227, 104] width 7 height 7
radio input "true"
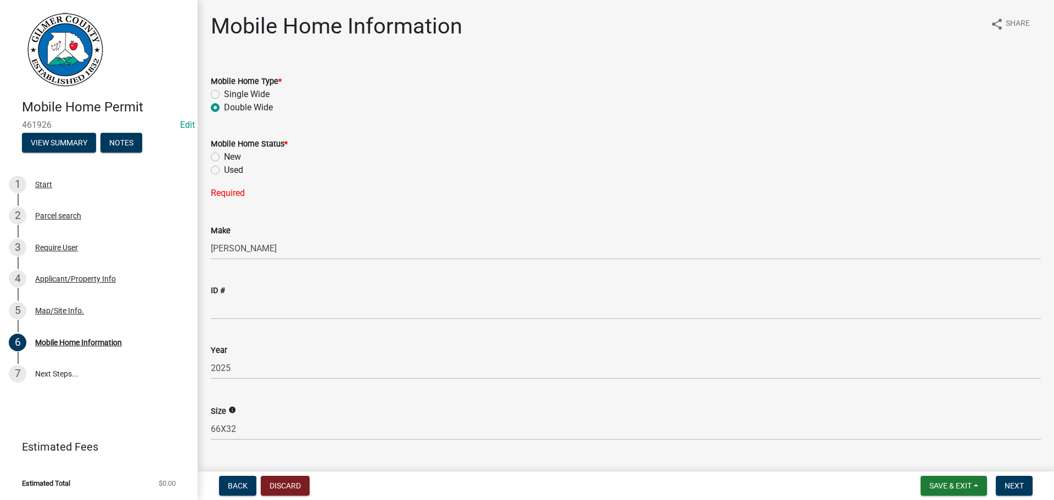
click at [234, 170] on label "Used" at bounding box center [233, 170] width 19 height 13
click at [231, 170] on input "Used" at bounding box center [227, 167] width 7 height 7
radio input "true"
click at [228, 159] on label "New" at bounding box center [232, 156] width 17 height 13
click at [228, 157] on input "New" at bounding box center [227, 153] width 7 height 7
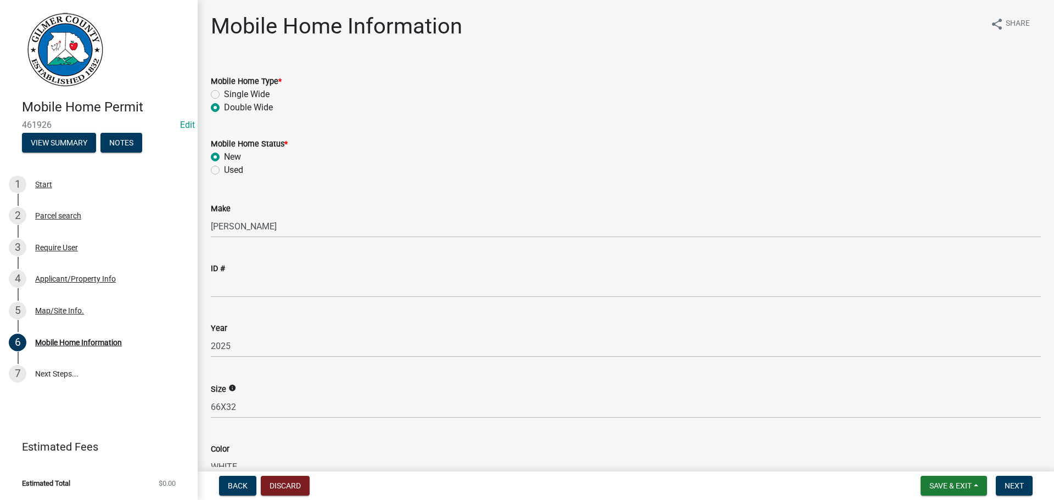
radio input "true"
click at [1011, 488] on span "Next" at bounding box center [1013, 485] width 19 height 9
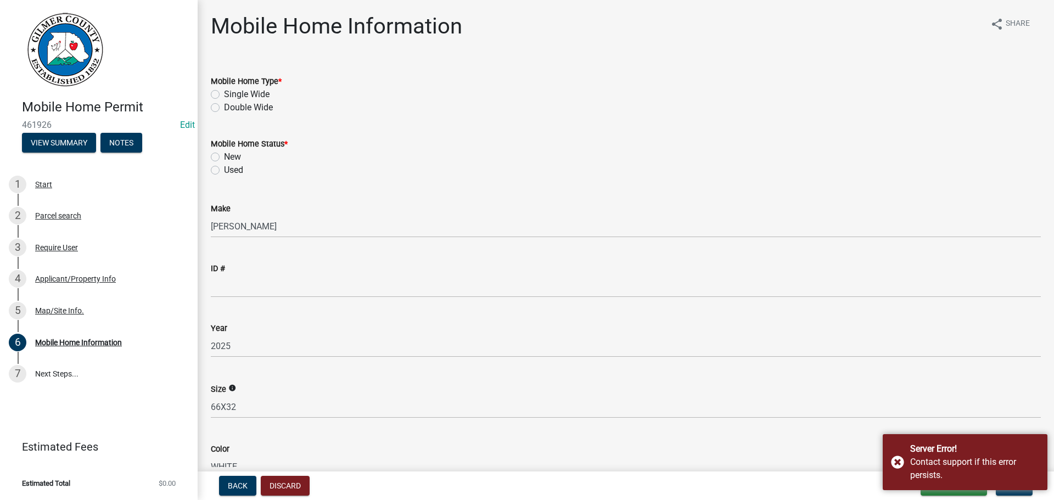
click at [911, 324] on div "Year" at bounding box center [626, 328] width 830 height 13
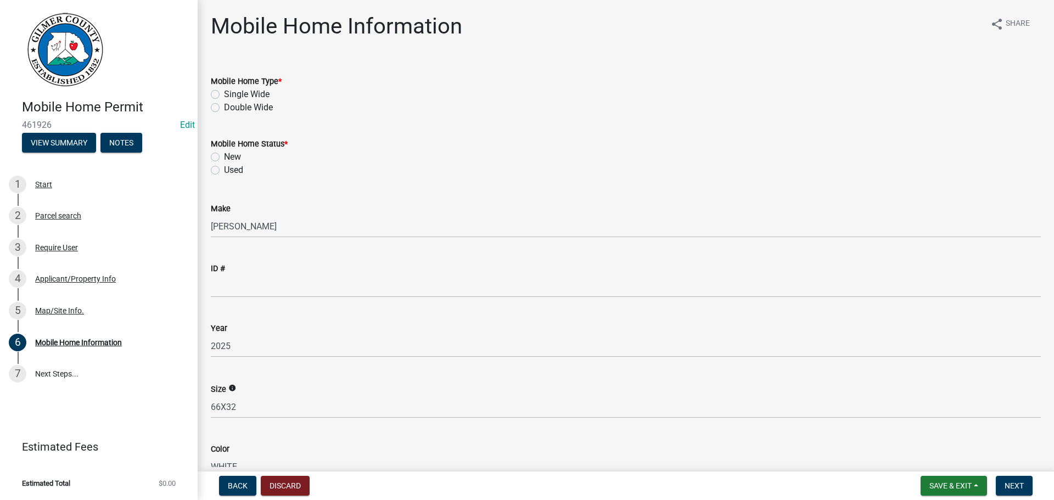
drag, startPoint x: 992, startPoint y: 108, endPoint x: 995, endPoint y: 141, distance: 33.1
click at [992, 108] on div "Double Wide" at bounding box center [626, 107] width 830 height 13
click at [1015, 488] on span "Next" at bounding box center [1013, 485] width 19 height 9
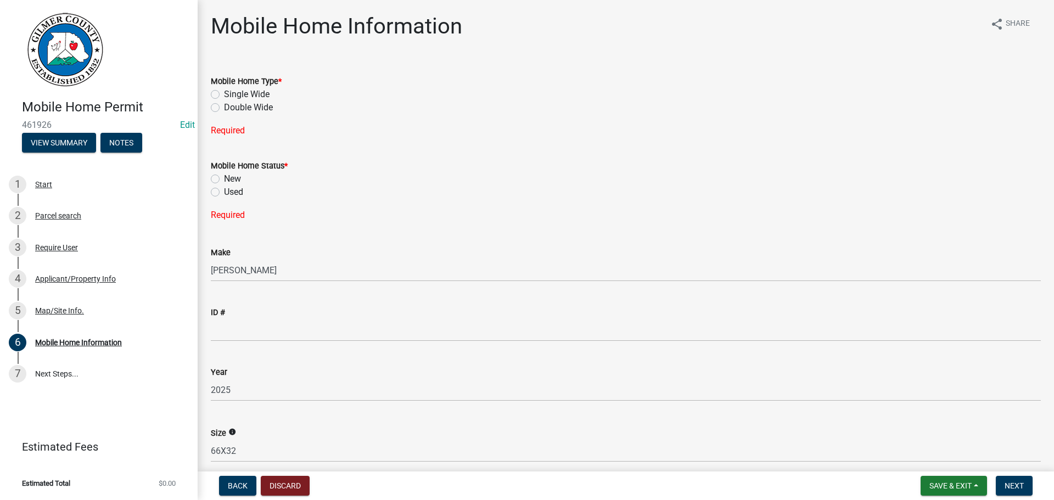
click at [246, 105] on label "Double Wide" at bounding box center [248, 107] width 49 height 13
click at [231, 105] on input "Double Wide" at bounding box center [227, 104] width 7 height 7
radio input "true"
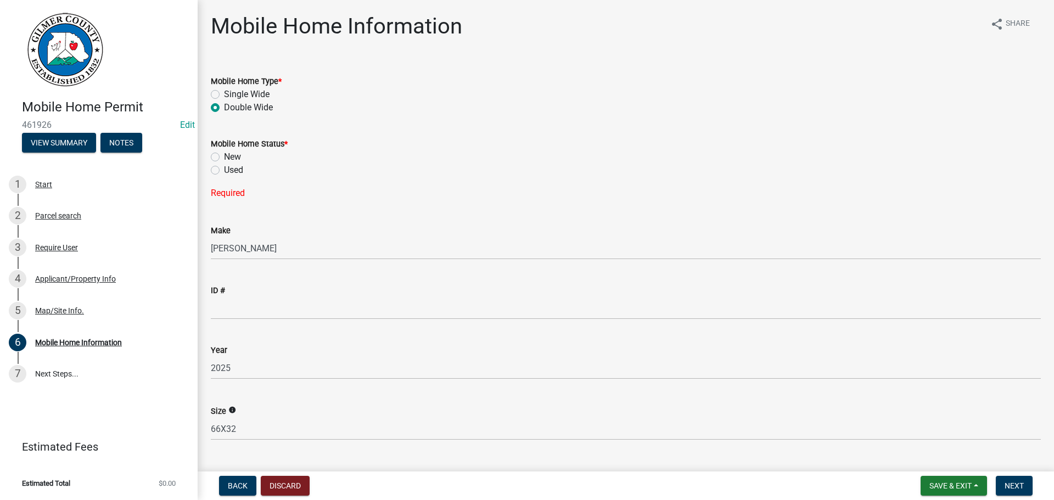
click at [239, 157] on label "New" at bounding box center [232, 156] width 17 height 13
click at [231, 157] on input "New" at bounding box center [227, 153] width 7 height 7
radio input "true"
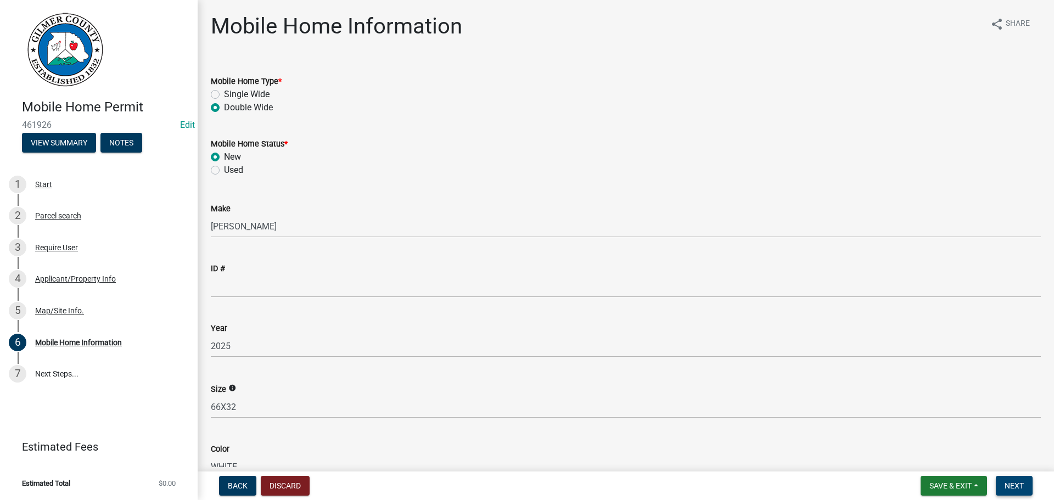
click at [1023, 482] on span "Next" at bounding box center [1013, 485] width 19 height 9
click at [318, 271] on div "ID #" at bounding box center [626, 268] width 830 height 13
click at [244, 108] on label "Double Wide" at bounding box center [248, 107] width 49 height 13
click at [231, 108] on input "Double Wide" at bounding box center [227, 104] width 7 height 7
radio input "true"
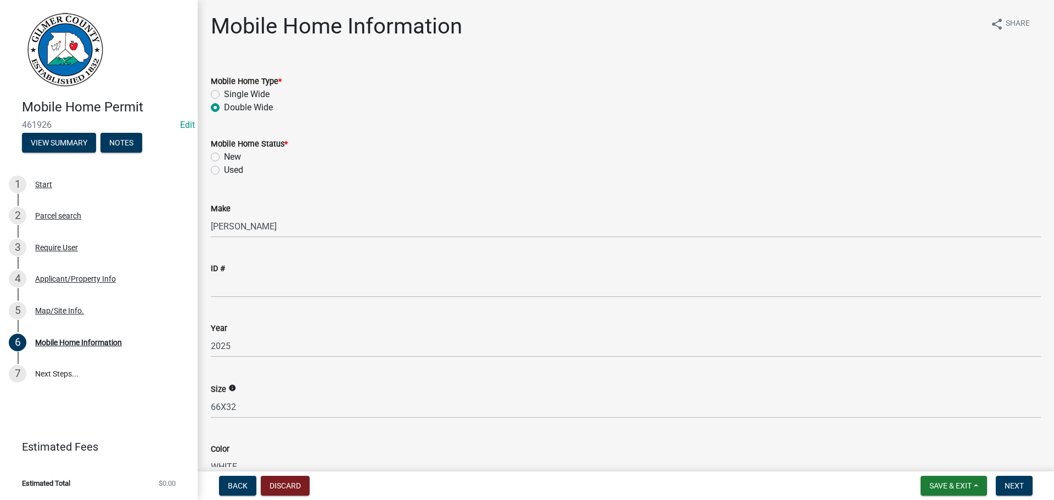
click at [230, 157] on label "New" at bounding box center [232, 156] width 17 height 13
click at [230, 157] on input "New" at bounding box center [227, 153] width 7 height 7
radio input "true"
click at [1005, 480] on button "Next" at bounding box center [1013, 486] width 37 height 20
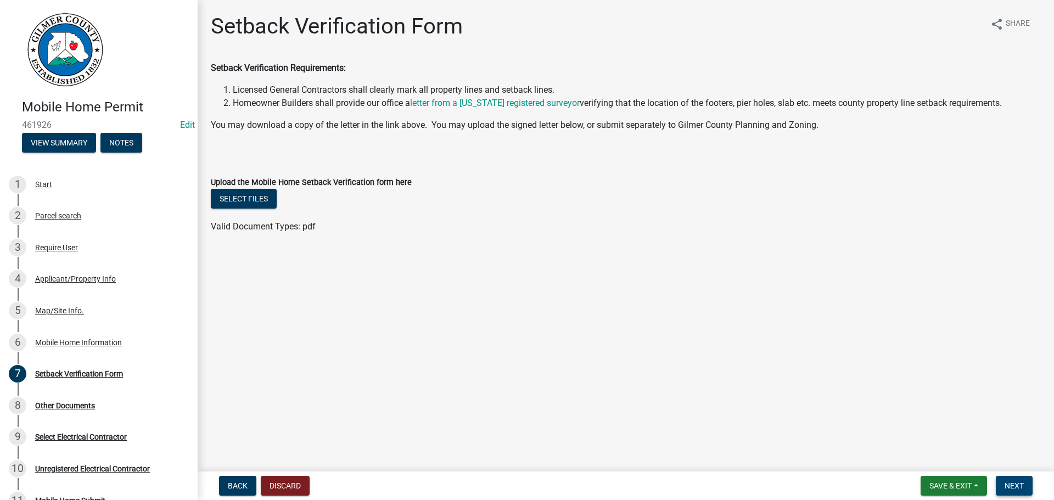
click at [1006, 485] on span "Next" at bounding box center [1013, 485] width 19 height 9
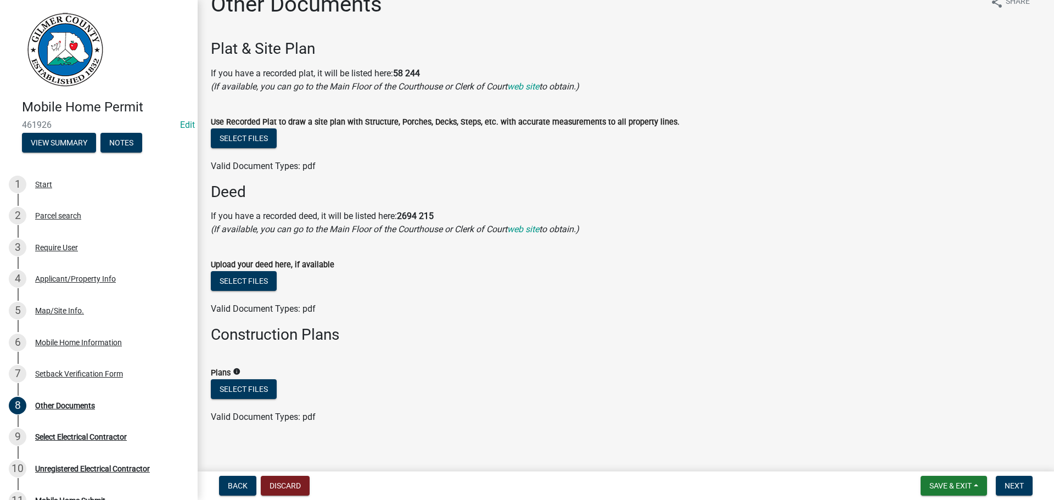
scroll to position [31, 0]
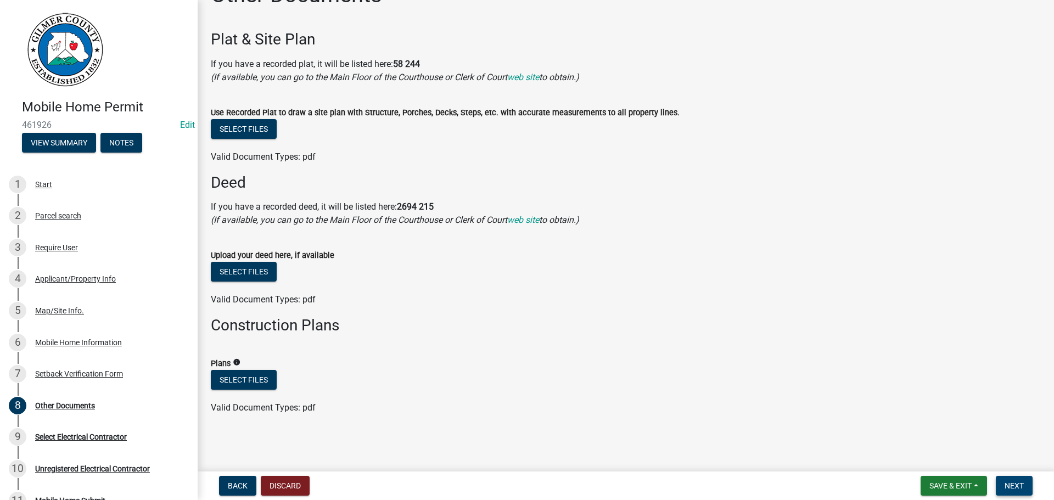
click at [1021, 493] on button "Next" at bounding box center [1013, 486] width 37 height 20
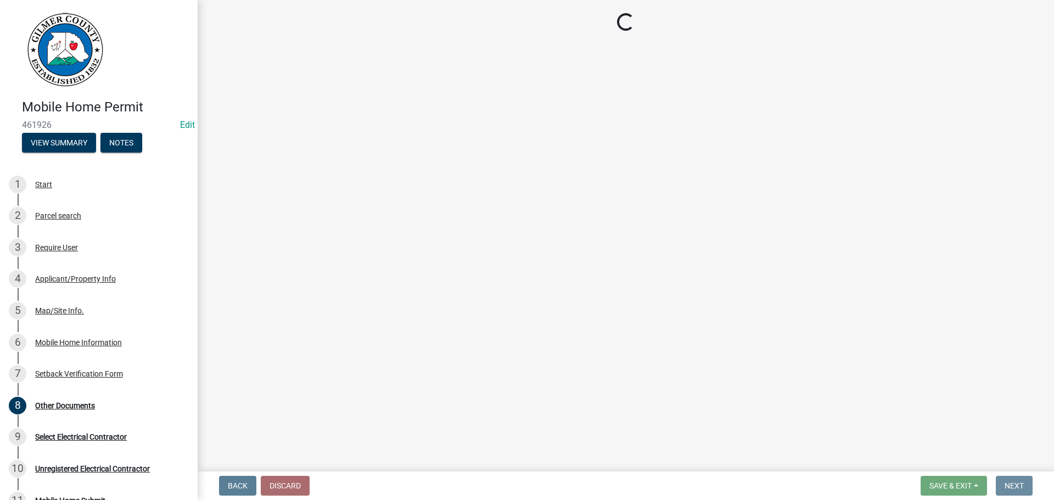
scroll to position [0, 0]
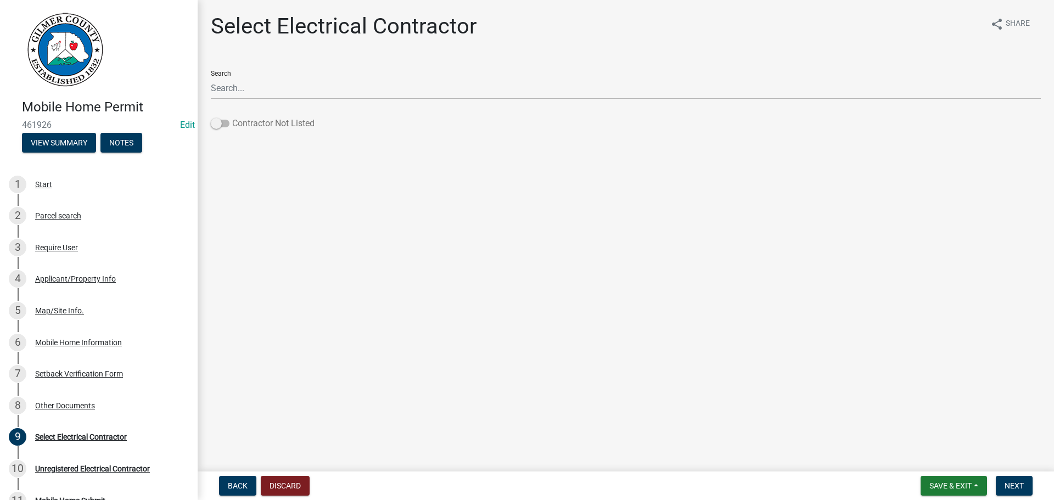
click at [270, 122] on label "Contractor Not Listed" at bounding box center [263, 123] width 104 height 13
click at [232, 117] on input "Contractor Not Listed" at bounding box center [232, 117] width 0 height 0
click at [1013, 482] on span "Next" at bounding box center [1013, 485] width 19 height 9
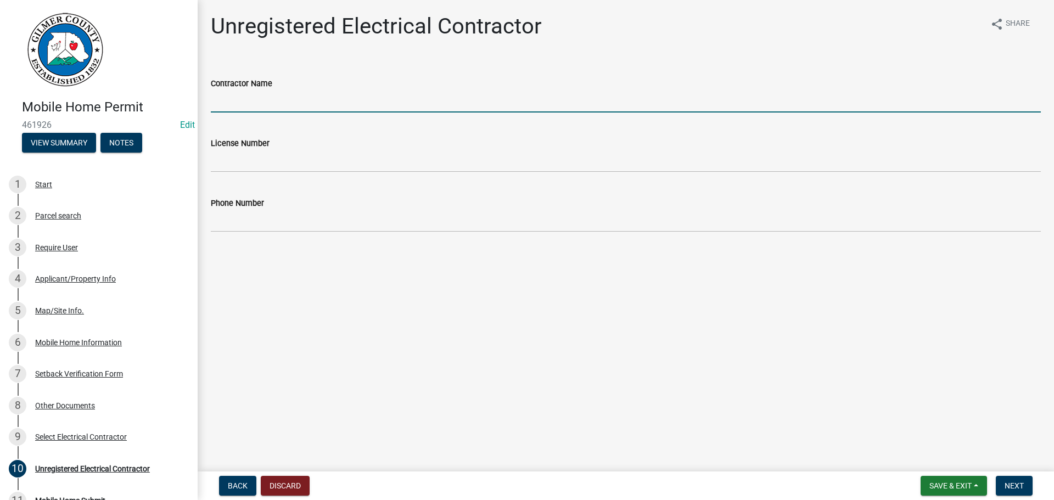
click at [462, 100] on input "Contractor Name" at bounding box center [626, 101] width 830 height 22
type input "m"
type input "M&S ELECTRIC"
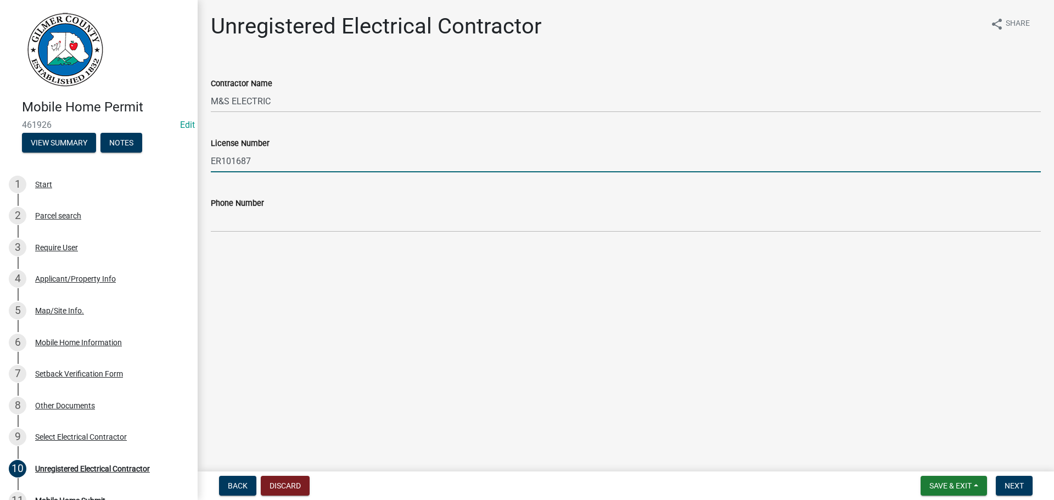
type input "ER101687"
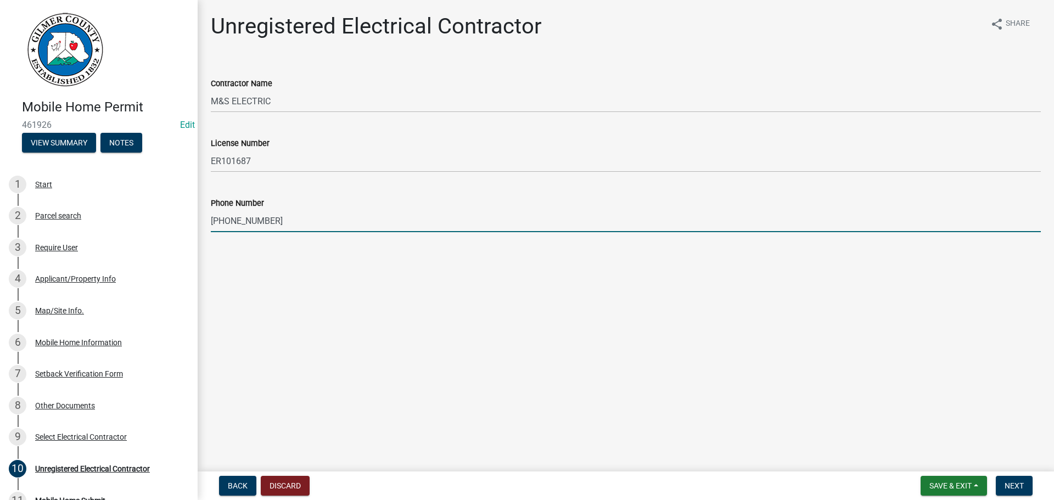
type input "[PHONE_NUMBER]"
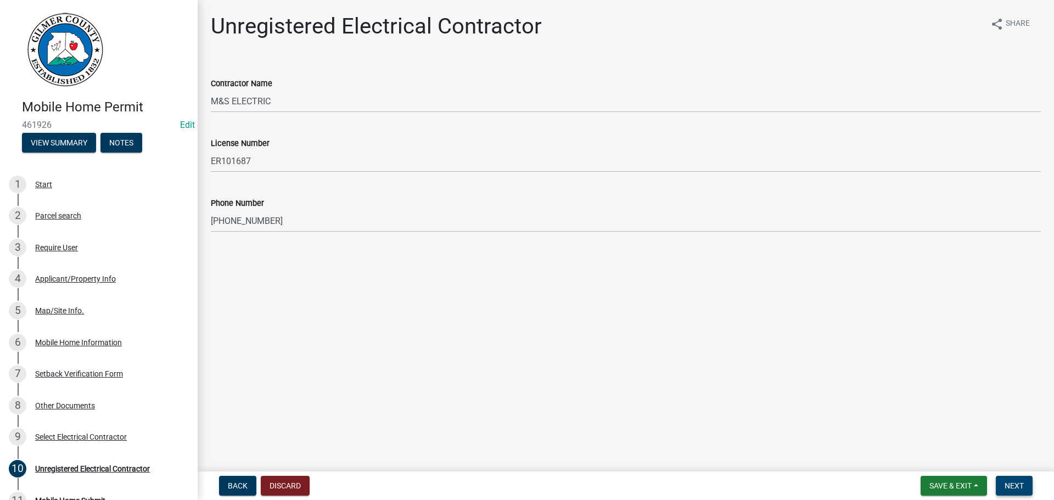
click at [1006, 482] on span "Next" at bounding box center [1013, 485] width 19 height 9
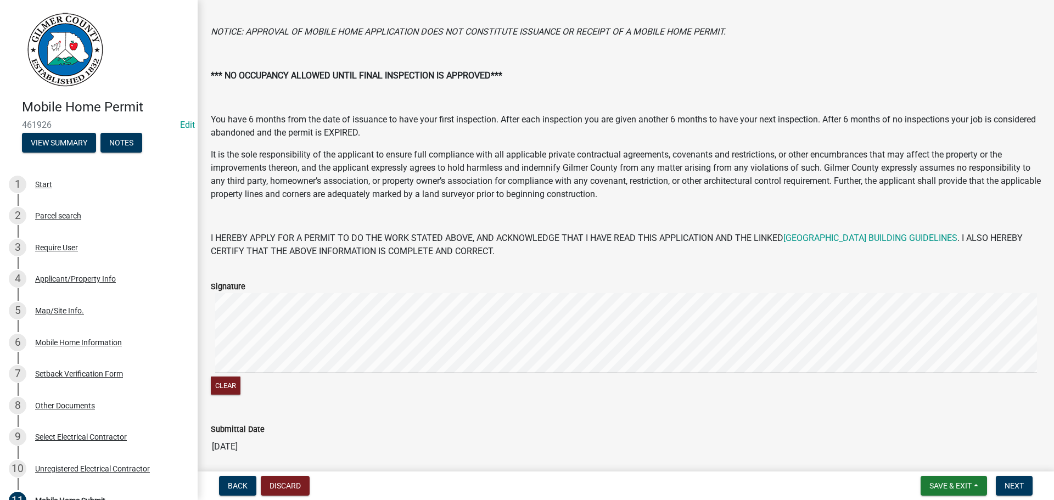
scroll to position [128, 0]
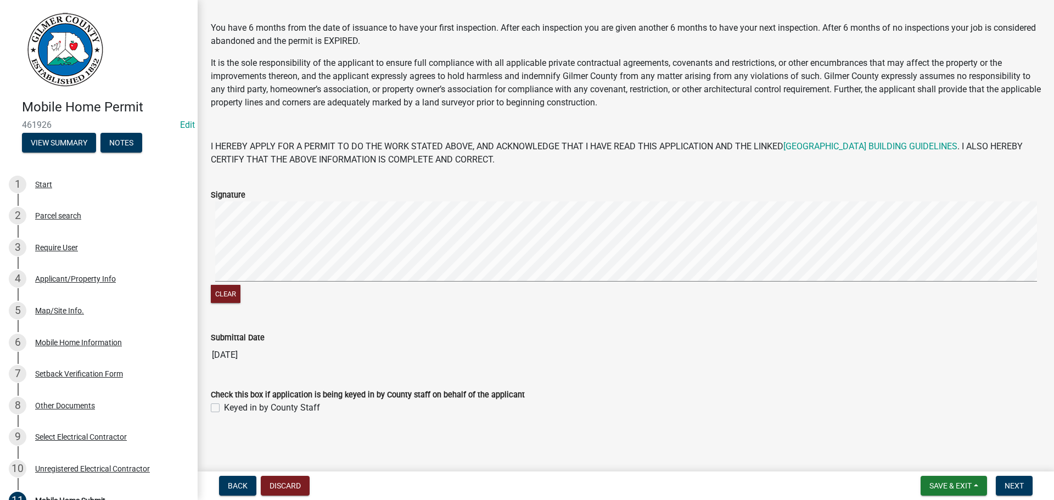
click at [225, 412] on label "Keyed in by County Staff" at bounding box center [272, 407] width 96 height 13
click at [225, 408] on input "Keyed in by County Staff" at bounding box center [227, 404] width 7 height 7
checkbox input "true"
click at [1005, 480] on button "Next" at bounding box center [1013, 486] width 37 height 20
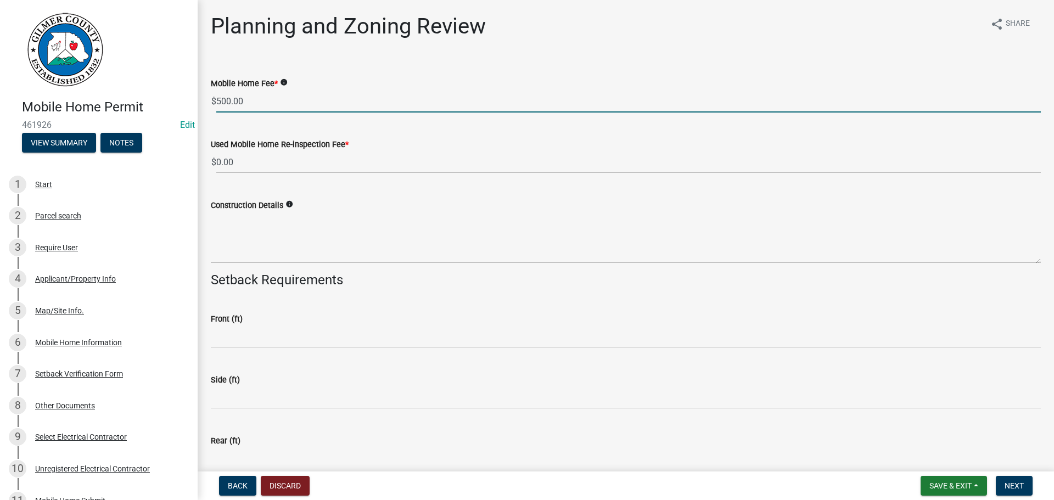
drag, startPoint x: 253, startPoint y: 106, endPoint x: 36, endPoint y: 72, distance: 220.0
click at [44, 72] on div "Mobile Home Permit 461926 Edit View Summary Notes 1 Start 2 Parcel search 3 Req…" at bounding box center [527, 250] width 1054 height 500
type input "0"
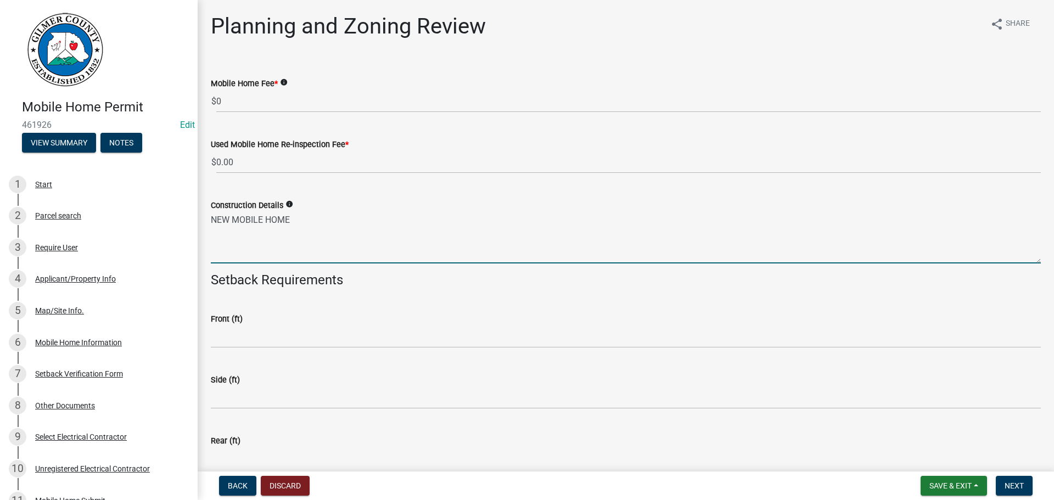
type textarea "NEW MOBILE HOME"
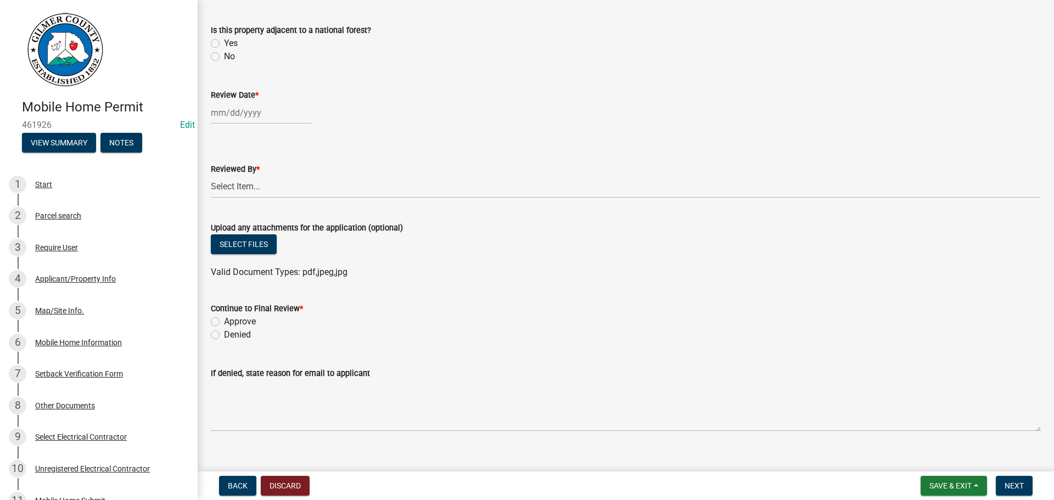
scroll to position [485, 0]
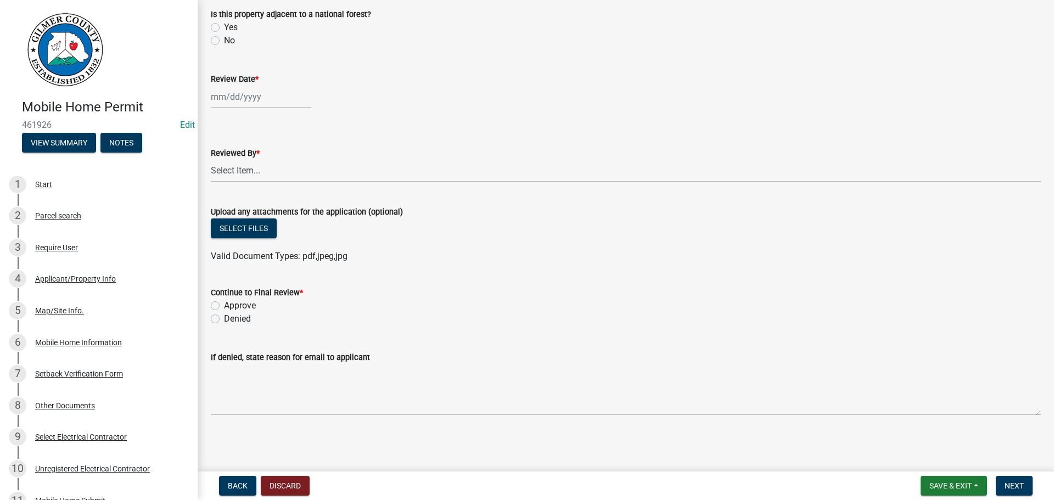
click at [236, 314] on label "Denied" at bounding box center [237, 318] width 27 height 13
click at [231, 314] on input "Denied" at bounding box center [227, 315] width 7 height 7
radio input "true"
click at [242, 306] on label "Approve" at bounding box center [240, 305] width 32 height 13
click at [231, 306] on input "Approve" at bounding box center [227, 302] width 7 height 7
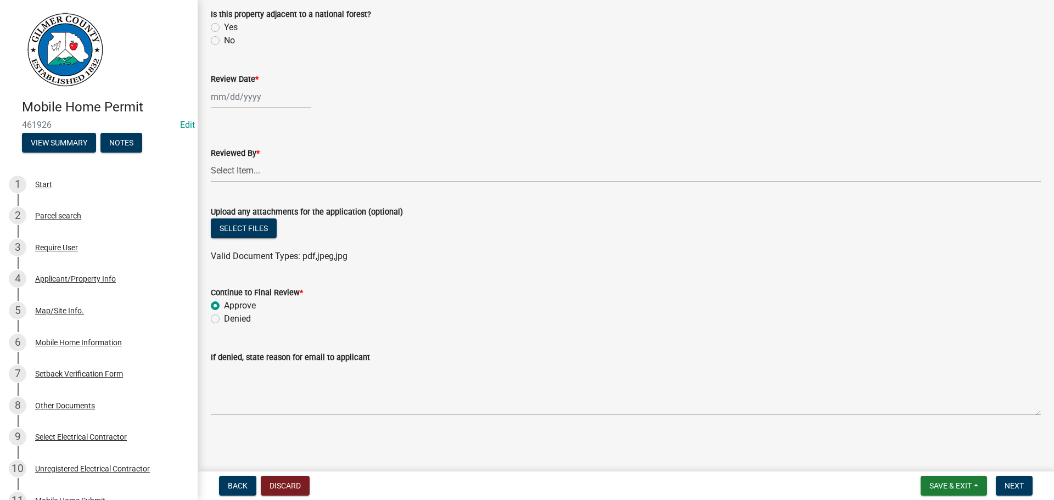
radio input "true"
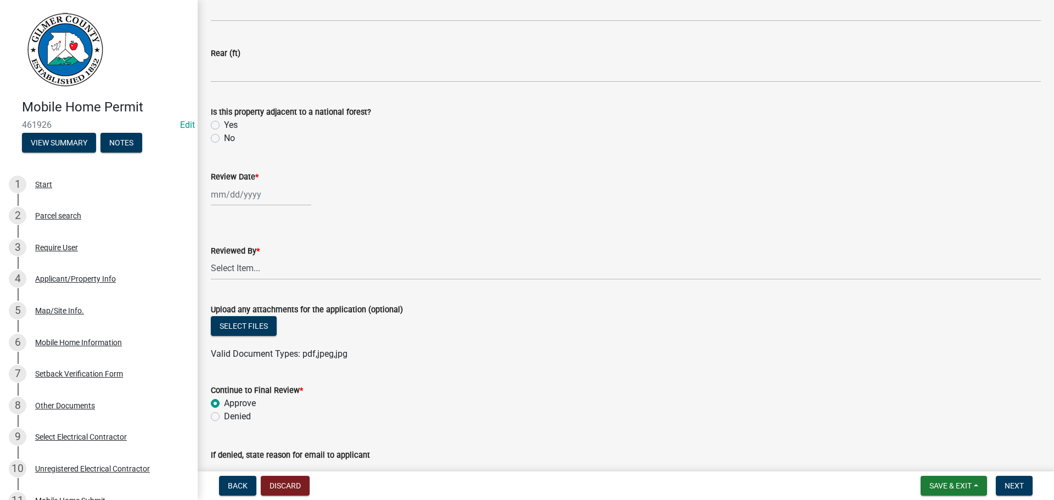
scroll to position [266, 0]
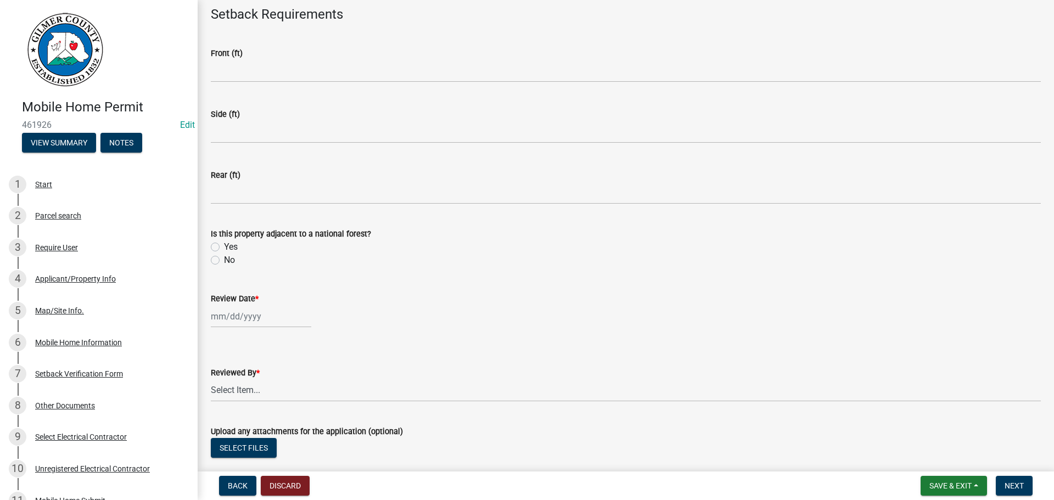
click at [214, 267] on wm-data-entity-input "Is this property adjacent to a national forest? Yes No" at bounding box center [626, 245] width 830 height 63
click at [220, 256] on div "No" at bounding box center [626, 260] width 830 height 13
click at [224, 263] on label "No" at bounding box center [229, 260] width 11 height 13
click at [224, 261] on input "No" at bounding box center [227, 257] width 7 height 7
radio input "true"
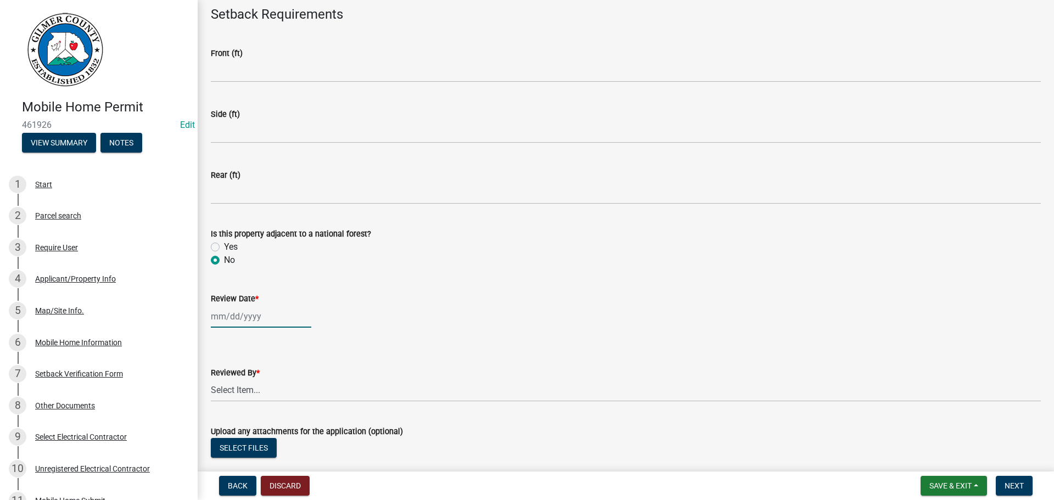
click at [264, 319] on div at bounding box center [261, 316] width 100 height 22
select select "8"
select select "2025"
click at [219, 238] on div "11" at bounding box center [222, 241] width 18 height 18
type input "[DATE]"
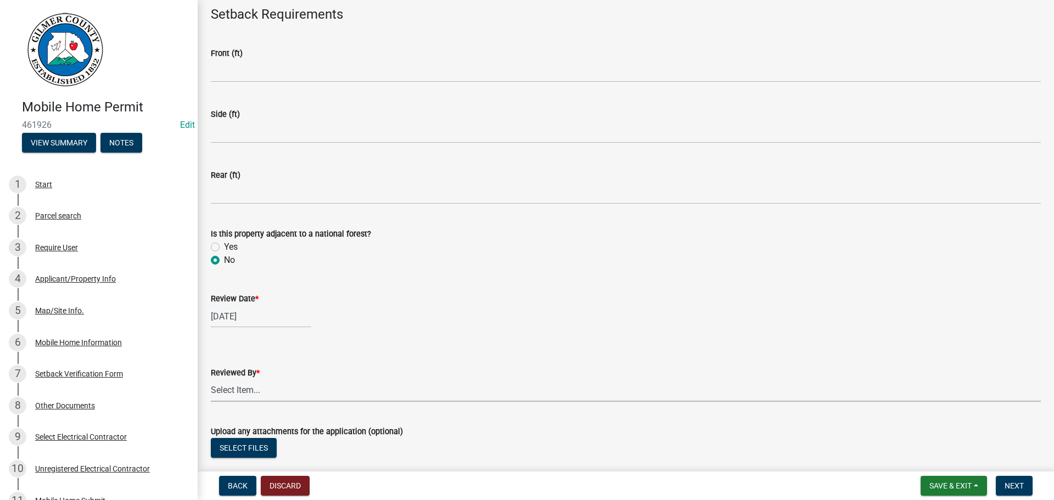
click at [268, 398] on select "Select Item... [PERSON_NAME] [PERSON_NAME] [PERSON_NAME] [PERSON_NAME] [PERSON_…" at bounding box center [626, 390] width 830 height 22
click at [211, 379] on select "Select Item... [PERSON_NAME] [PERSON_NAME] [PERSON_NAME] [PERSON_NAME] [PERSON_…" at bounding box center [626, 390] width 830 height 22
select select "5ce200eb-feb1-496b-8127-7891293955f5"
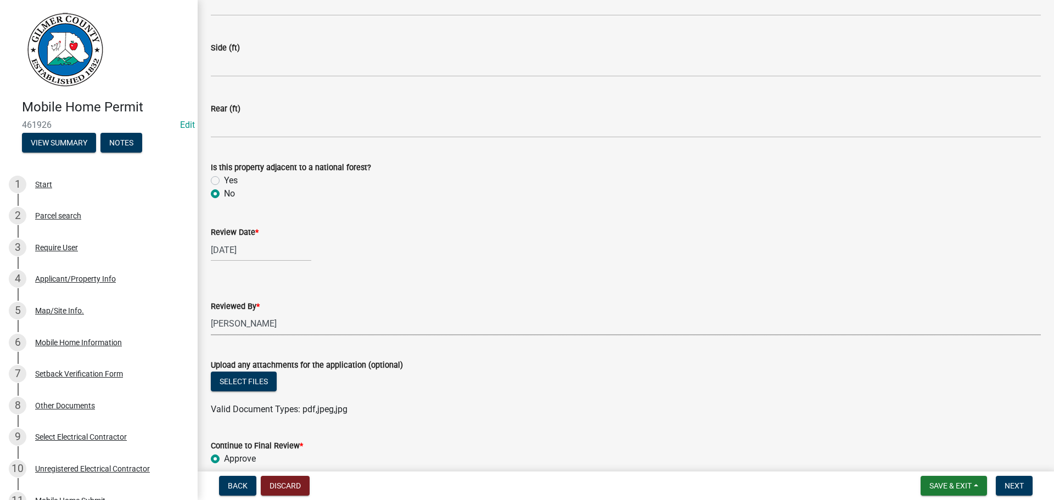
scroll to position [439, 0]
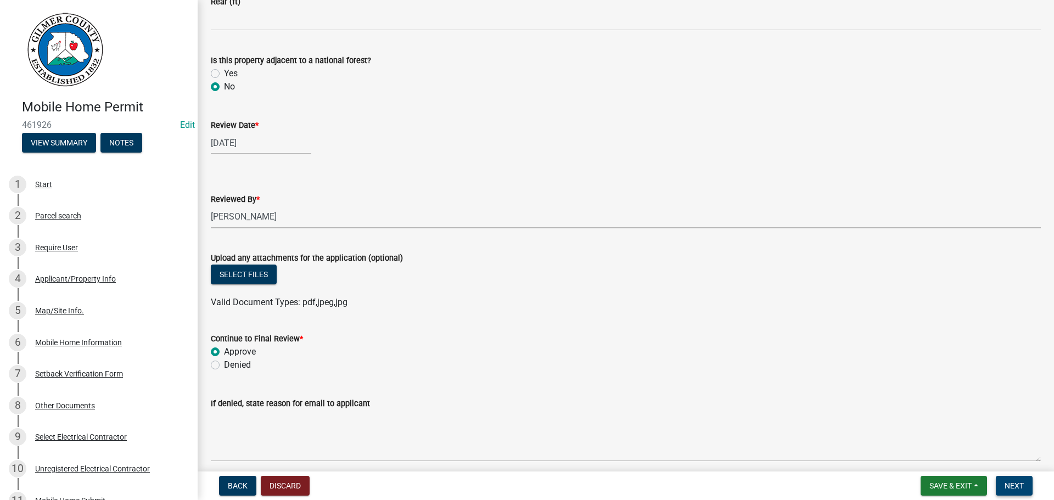
click at [1005, 484] on span "Next" at bounding box center [1013, 485] width 19 height 9
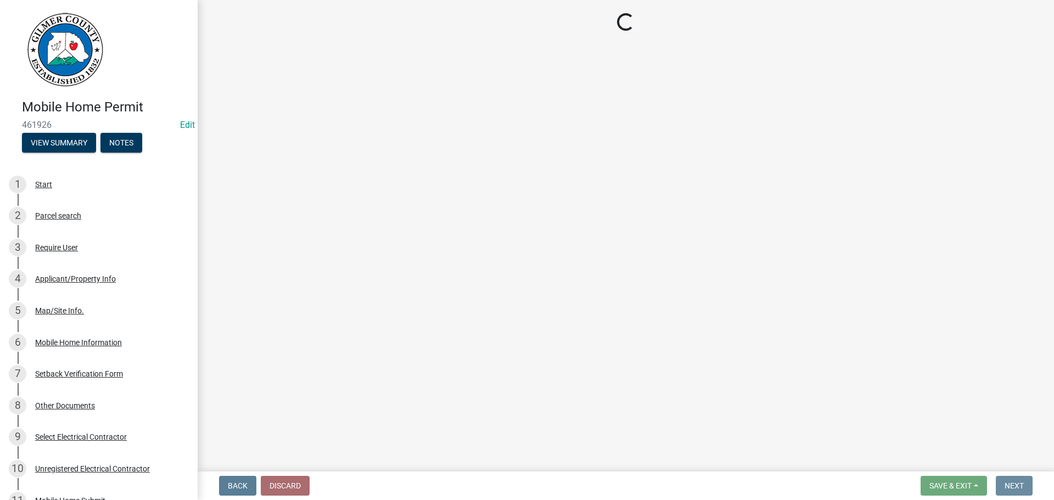
scroll to position [0, 0]
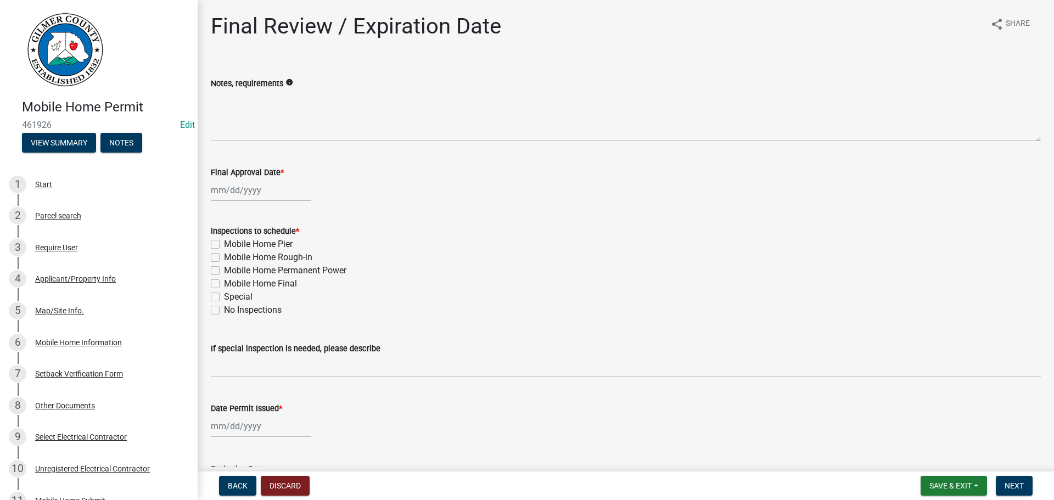
click at [290, 245] on label "Mobile Home Pier" at bounding box center [258, 244] width 69 height 13
click at [231, 245] on input "Mobile Home Pier" at bounding box center [227, 241] width 7 height 7
checkbox input "true"
checkbox input "false"
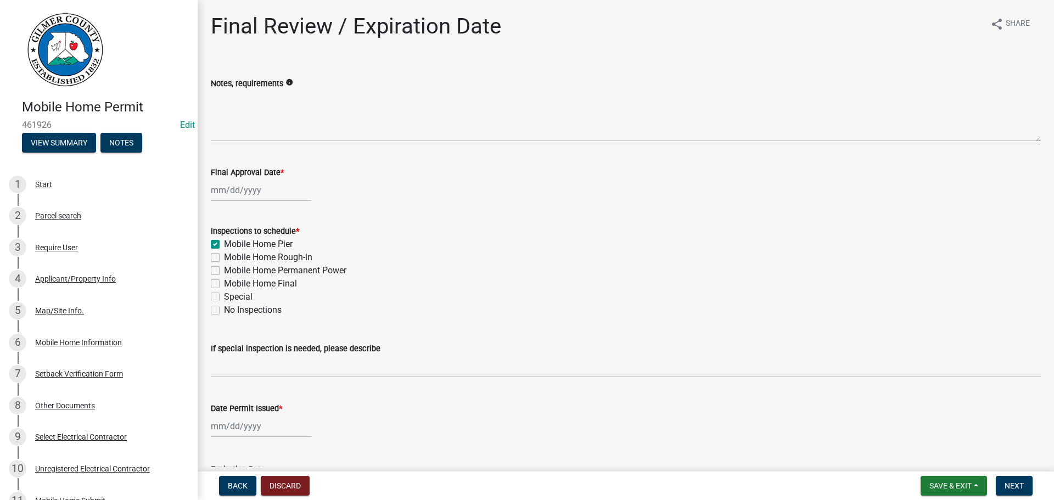
checkbox input "false"
click at [290, 253] on label "Mobile Home Rough-in" at bounding box center [268, 257] width 88 height 13
click at [231, 253] on input "Mobile Home Rough-in" at bounding box center [227, 254] width 7 height 7
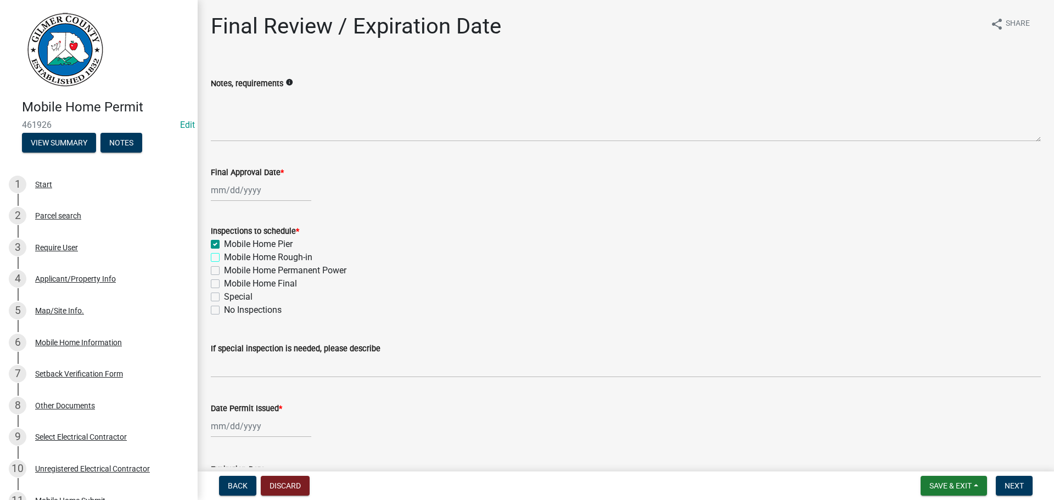
checkbox input "true"
checkbox input "false"
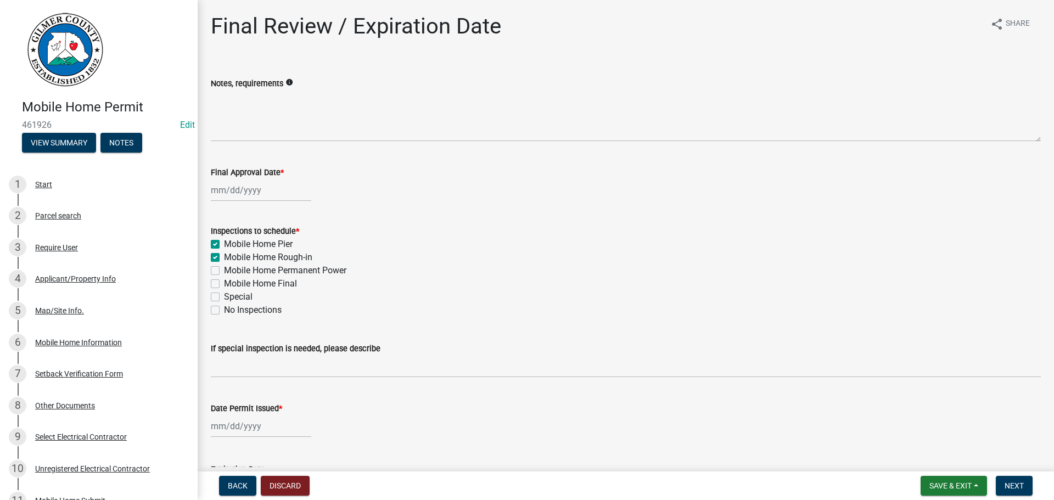
checkbox input "false"
click at [293, 275] on label "Mobile Home Permanent Power" at bounding box center [285, 270] width 122 height 13
click at [231, 271] on input "Mobile Home Permanent Power" at bounding box center [227, 267] width 7 height 7
checkbox input "true"
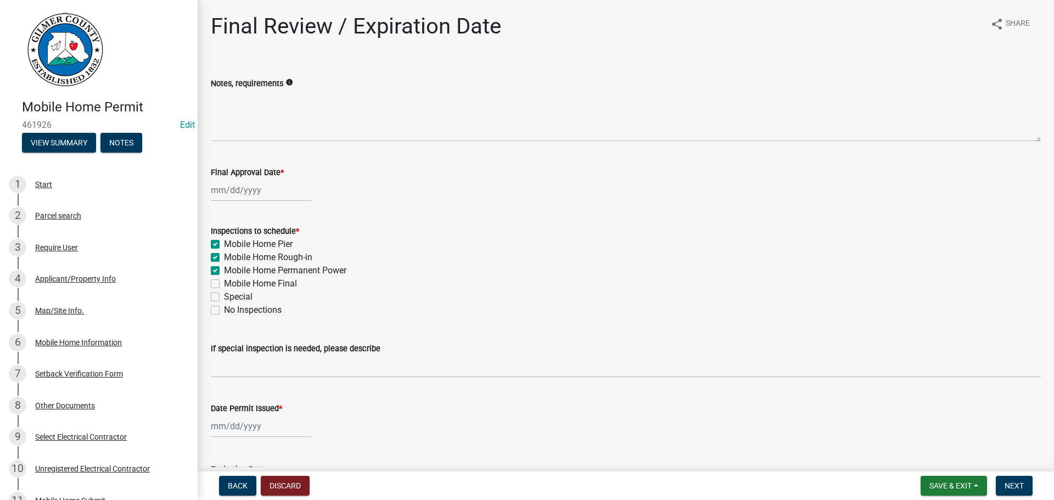
checkbox input "true"
checkbox input "false"
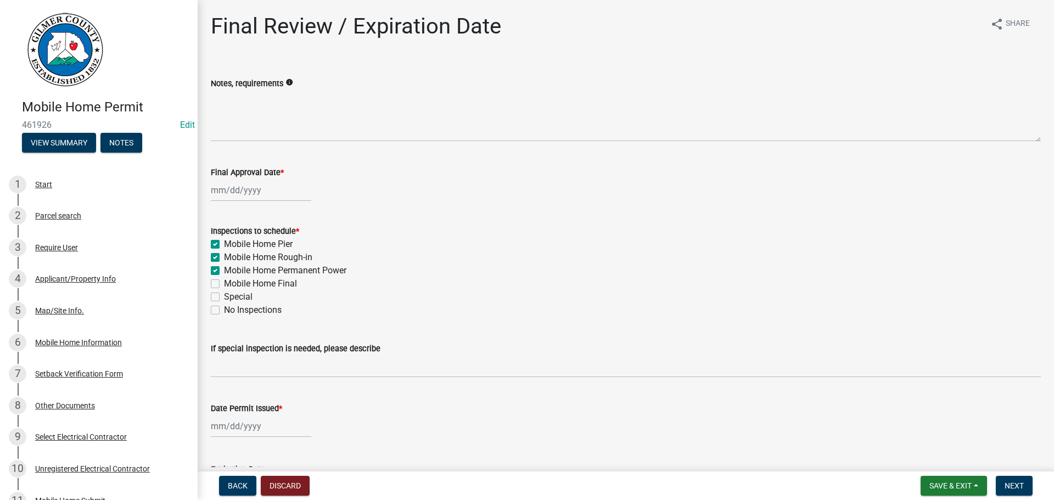
checkbox input "false"
click at [286, 286] on label "Mobile Home Final" at bounding box center [260, 283] width 73 height 13
click at [231, 284] on input "Mobile Home Final" at bounding box center [227, 280] width 7 height 7
checkbox input "true"
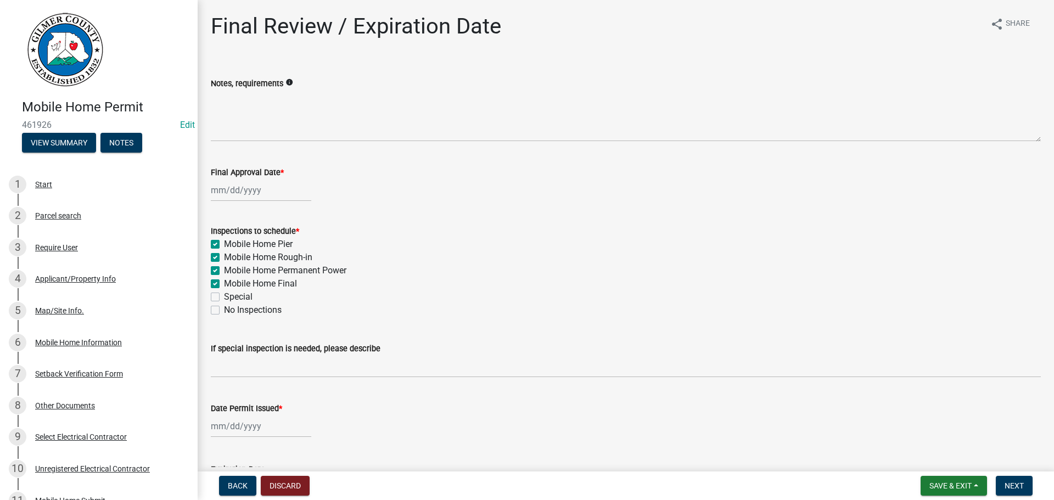
checkbox input "true"
checkbox input "false"
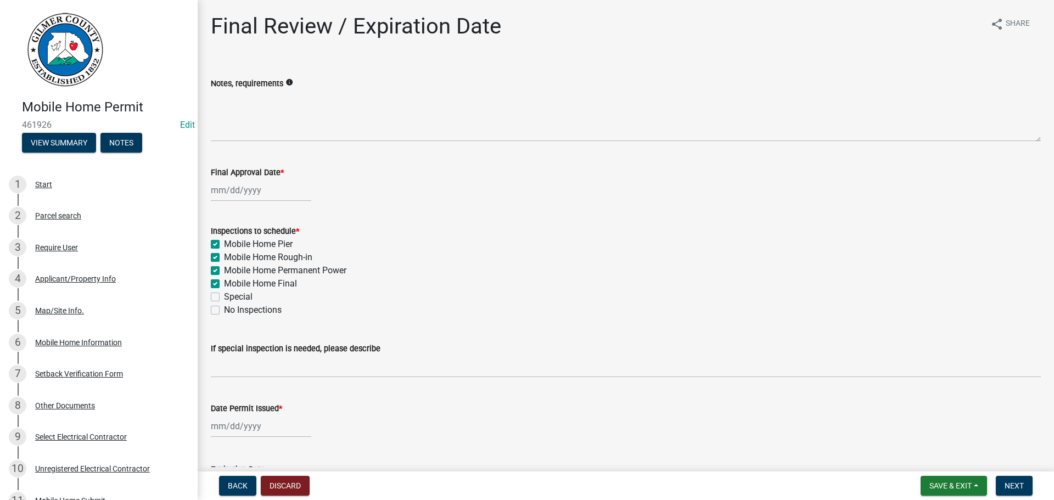
click at [232, 184] on div at bounding box center [261, 190] width 100 height 22
select select "8"
select select "2025"
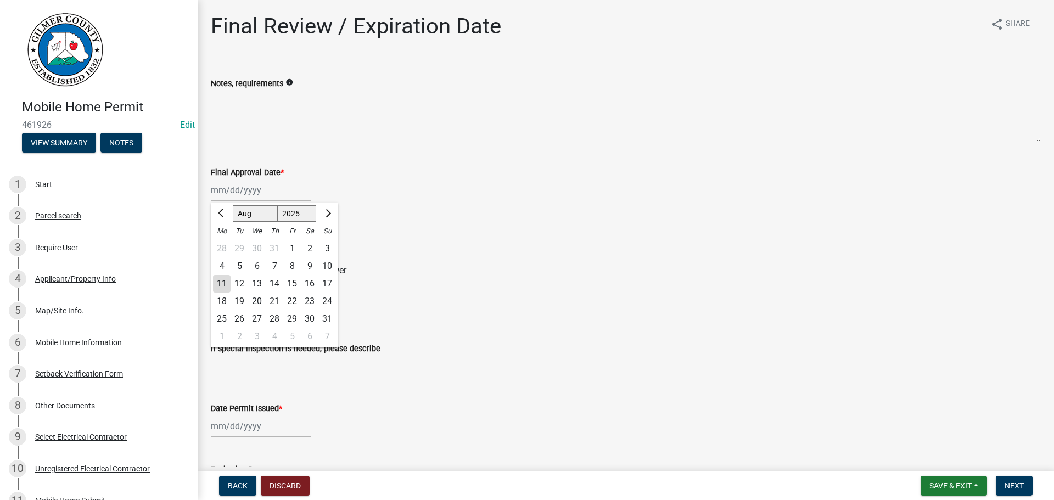
click at [226, 285] on div "11" at bounding box center [222, 284] width 18 height 18
type input "[DATE]"
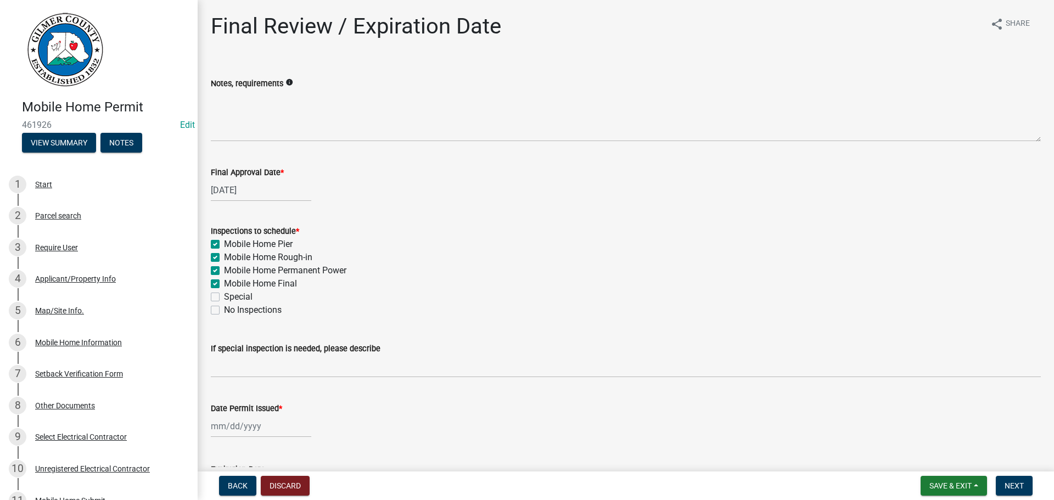
select select "8"
select select "2025"
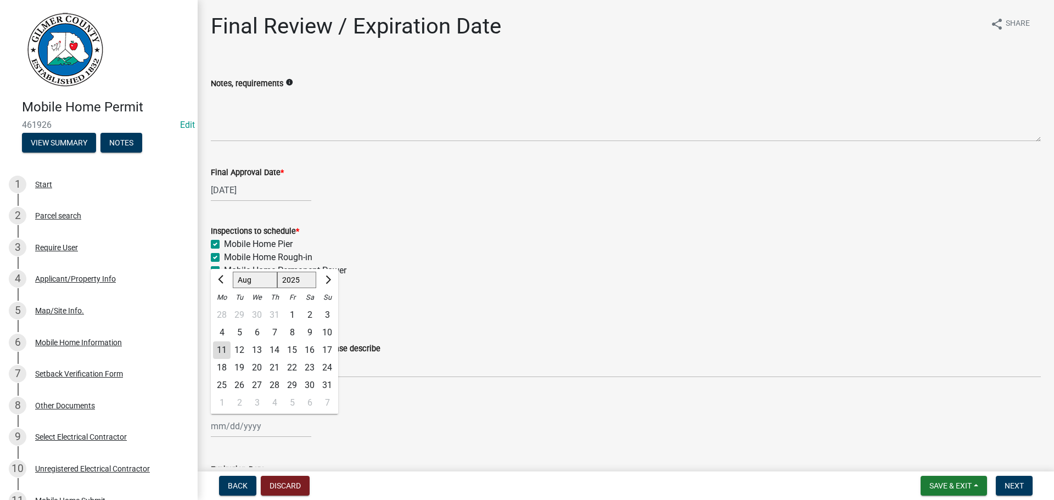
click at [250, 426] on div "[PERSON_NAME] Feb Mar Apr [PERSON_NAME][DATE] Oct Nov [DATE] 1526 1527 1528 152…" at bounding box center [261, 426] width 100 height 22
click at [223, 349] on div "11" at bounding box center [222, 350] width 18 height 18
type input "[DATE]"
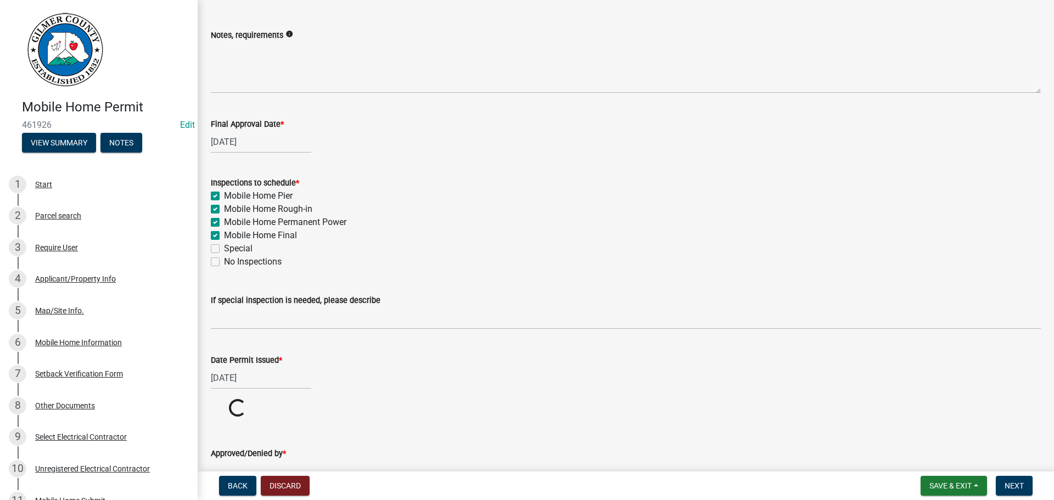
scroll to position [116, 0]
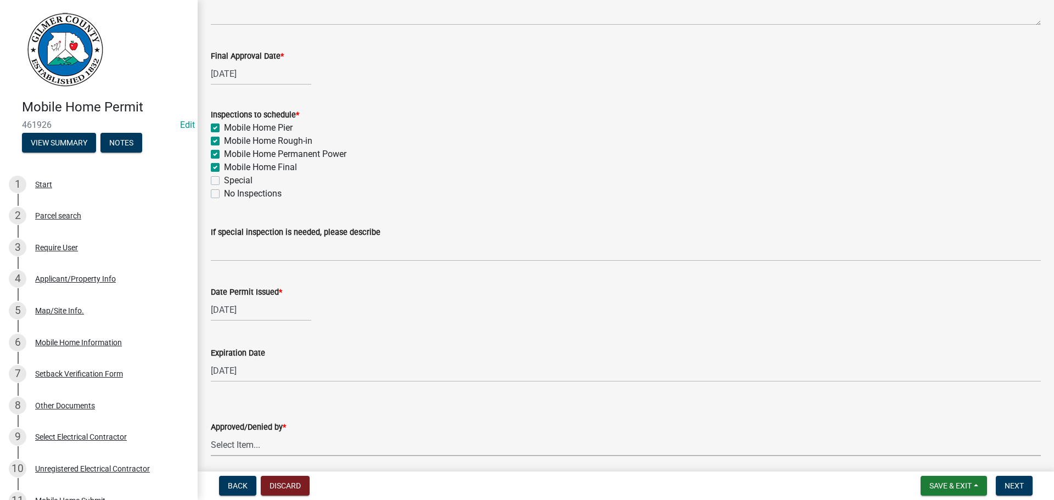
click at [295, 437] on select "Select Item... [PERSON_NAME] [PERSON_NAME] [PERSON_NAME] [PERSON_NAME] [PERSON_…" at bounding box center [626, 445] width 830 height 22
click at [211, 434] on select "Select Item... [PERSON_NAME] [PERSON_NAME] [PERSON_NAME] [PERSON_NAME] [PERSON_…" at bounding box center [626, 445] width 830 height 22
select select "5ce200eb-feb1-496b-8127-7891293955f5"
click at [1026, 493] on button "Next" at bounding box center [1013, 486] width 37 height 20
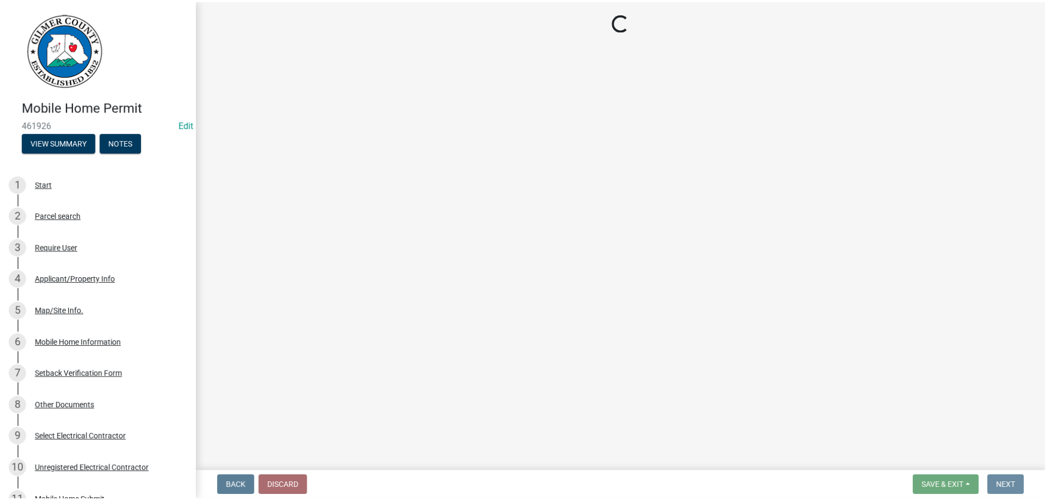
scroll to position [0, 0]
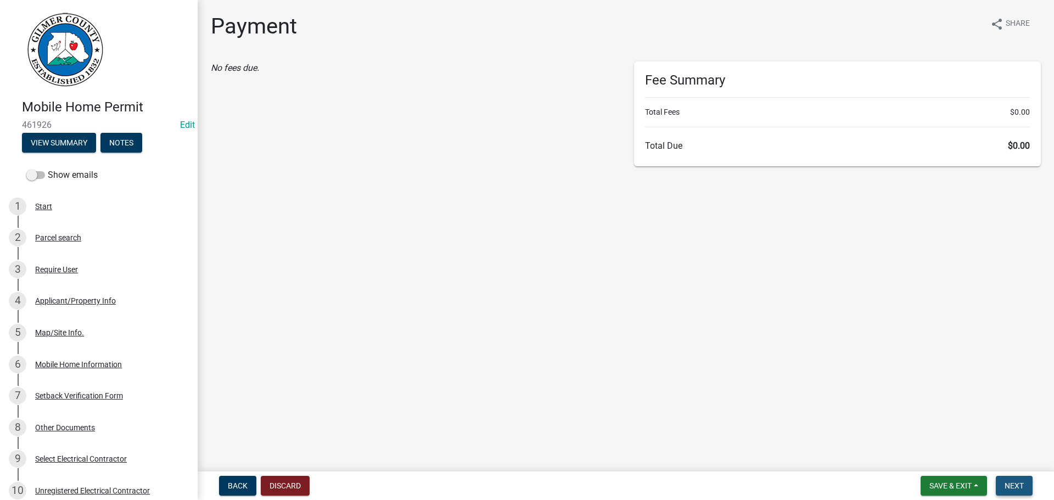
click at [1025, 488] on button "Next" at bounding box center [1013, 486] width 37 height 20
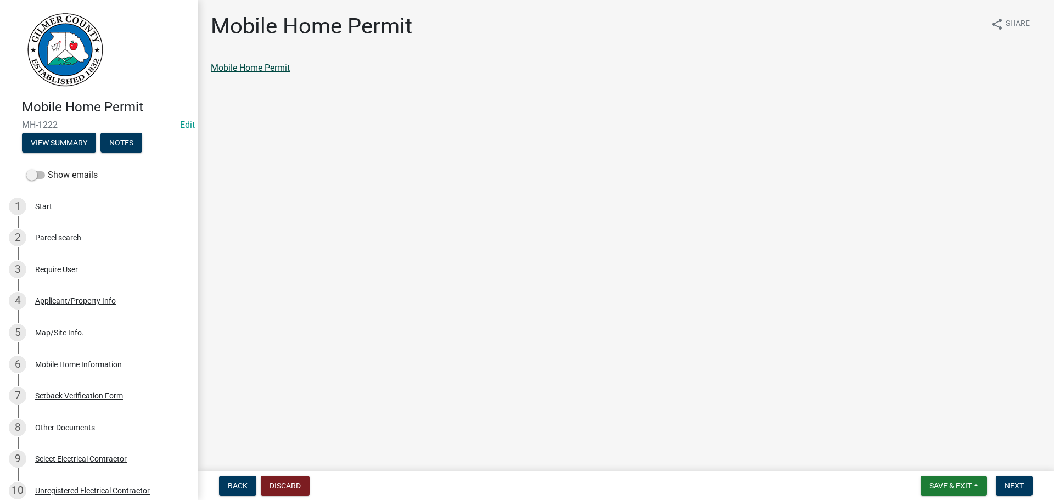
click at [270, 66] on link "Mobile Home Permit" at bounding box center [250, 68] width 79 height 10
click at [1011, 478] on button "Next" at bounding box center [1013, 486] width 37 height 20
click at [254, 67] on link "Permit Card" at bounding box center [234, 68] width 46 height 10
click at [1018, 482] on span "Next" at bounding box center [1013, 485] width 19 height 9
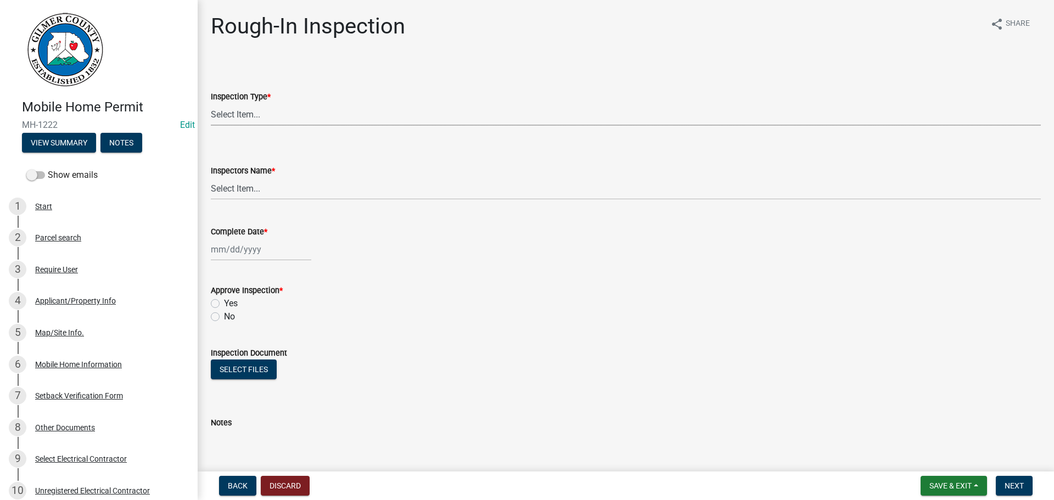
click at [339, 103] on select "Select Item... Rough-In" at bounding box center [626, 114] width 830 height 22
click at [339, 111] on select "Select Item... Rough-In" at bounding box center [626, 114] width 830 height 22
click at [334, 119] on select "Select Item... Rough-In" at bounding box center [626, 114] width 830 height 22
click at [211, 103] on select "Select Item... Rough-In" at bounding box center [626, 114] width 830 height 22
select select "144a2717-66e5-431d-b8b7-2eccda554f40"
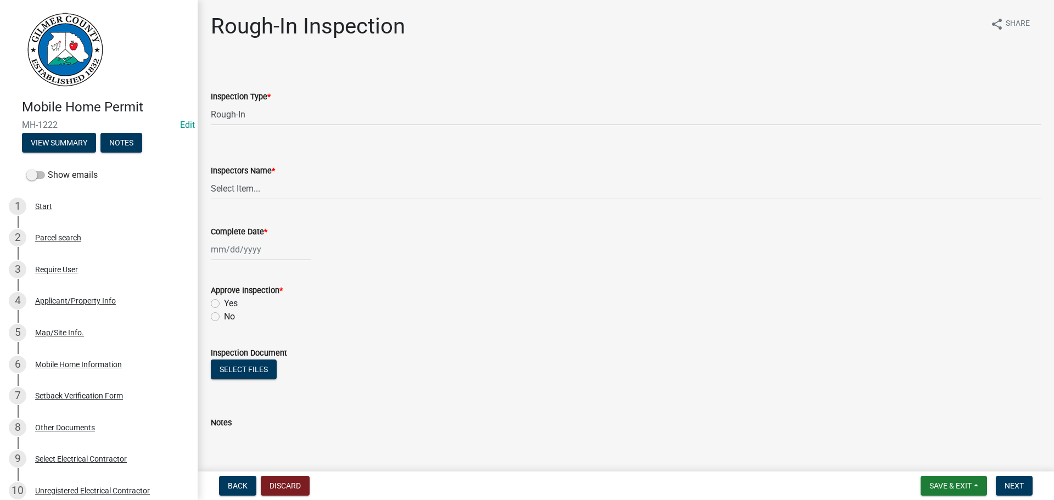
click at [1000, 289] on div "Approve Inspection *" at bounding box center [626, 290] width 830 height 13
click at [960, 490] on span "Save & Exit" at bounding box center [950, 485] width 42 height 9
click at [924, 459] on button "Save & Exit" at bounding box center [943, 457] width 88 height 26
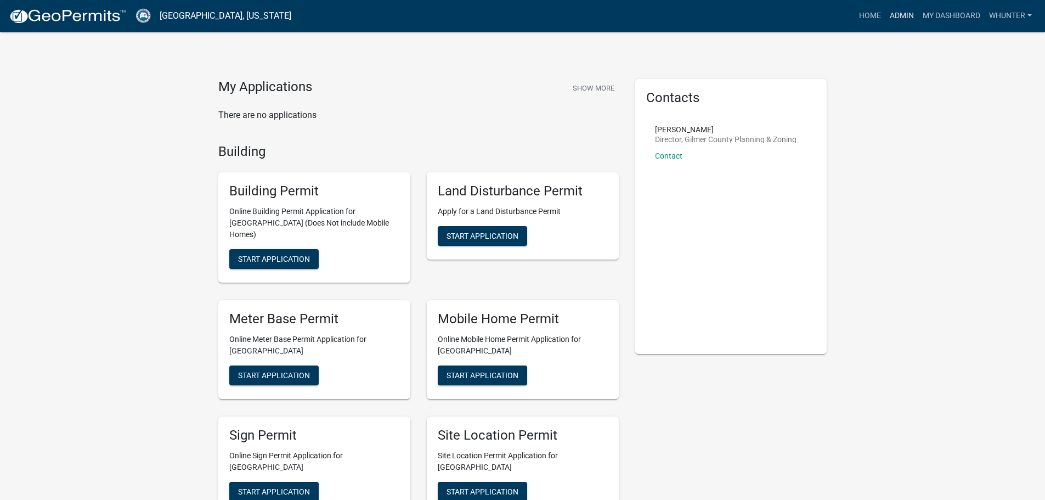
click at [903, 17] on link "Admin" at bounding box center [902, 15] width 33 height 21
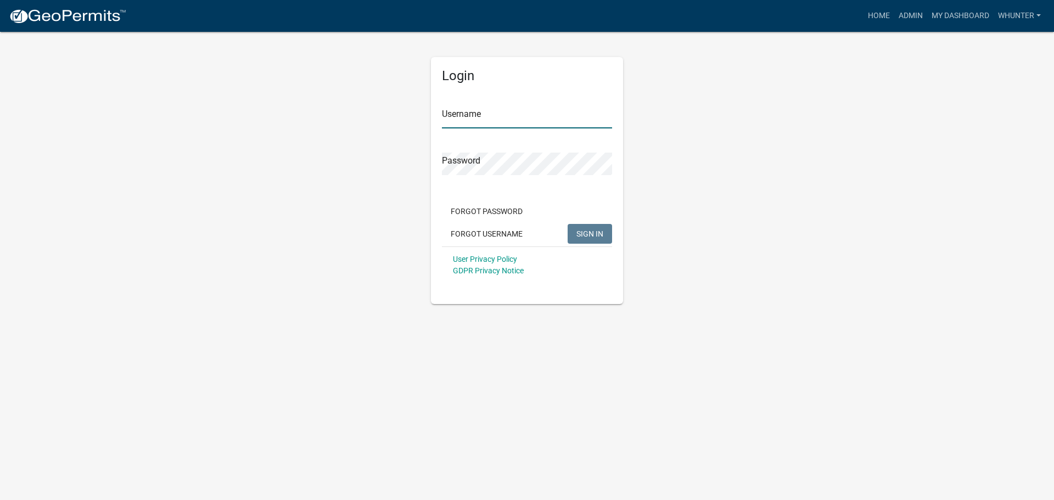
type input "whunter"
click at [597, 235] on span "SIGN IN" at bounding box center [589, 233] width 27 height 9
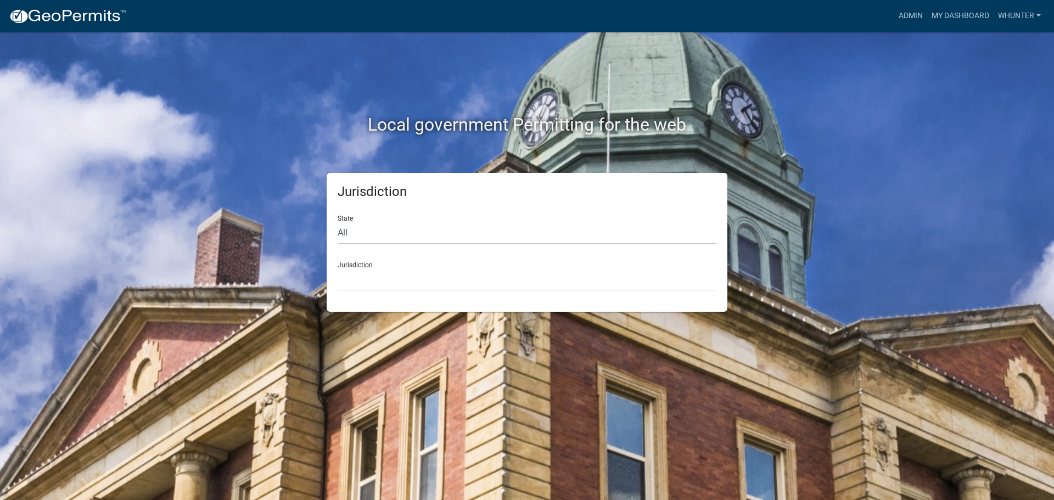
click at [911, 209] on div "Local government Permitting for the web Jurisdiction State All Colorado Georgia…" at bounding box center [527, 250] width 1054 height 500
click at [481, 233] on select "All Colorado Georgia Indiana Iowa Kansas Minnesota Ohio South Carolina Wisconsin" at bounding box center [526, 233] width 379 height 22
select select "Georgia"
click at [337, 222] on select "All Colorado Georgia Indiana Iowa Kansas Minnesota Ohio South Carolina Wisconsin" at bounding box center [526, 233] width 379 height 22
drag, startPoint x: 480, startPoint y: 243, endPoint x: 468, endPoint y: 277, distance: 35.6
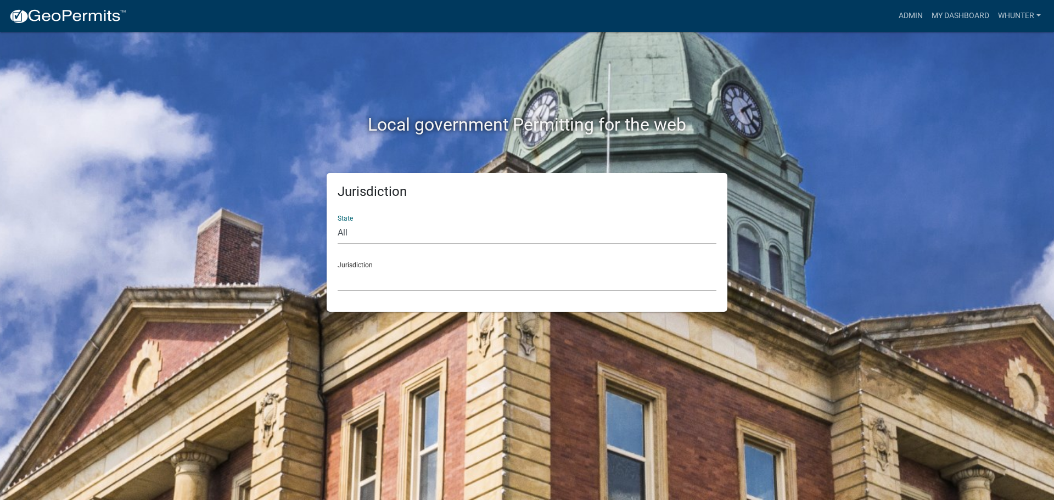
click at [468, 277] on select "City of Bainbridge, Georgia Cook County, Georgia Crawford County, Georgia Gilme…" at bounding box center [526, 279] width 379 height 22
